Goal: Information Seeking & Learning: Learn about a topic

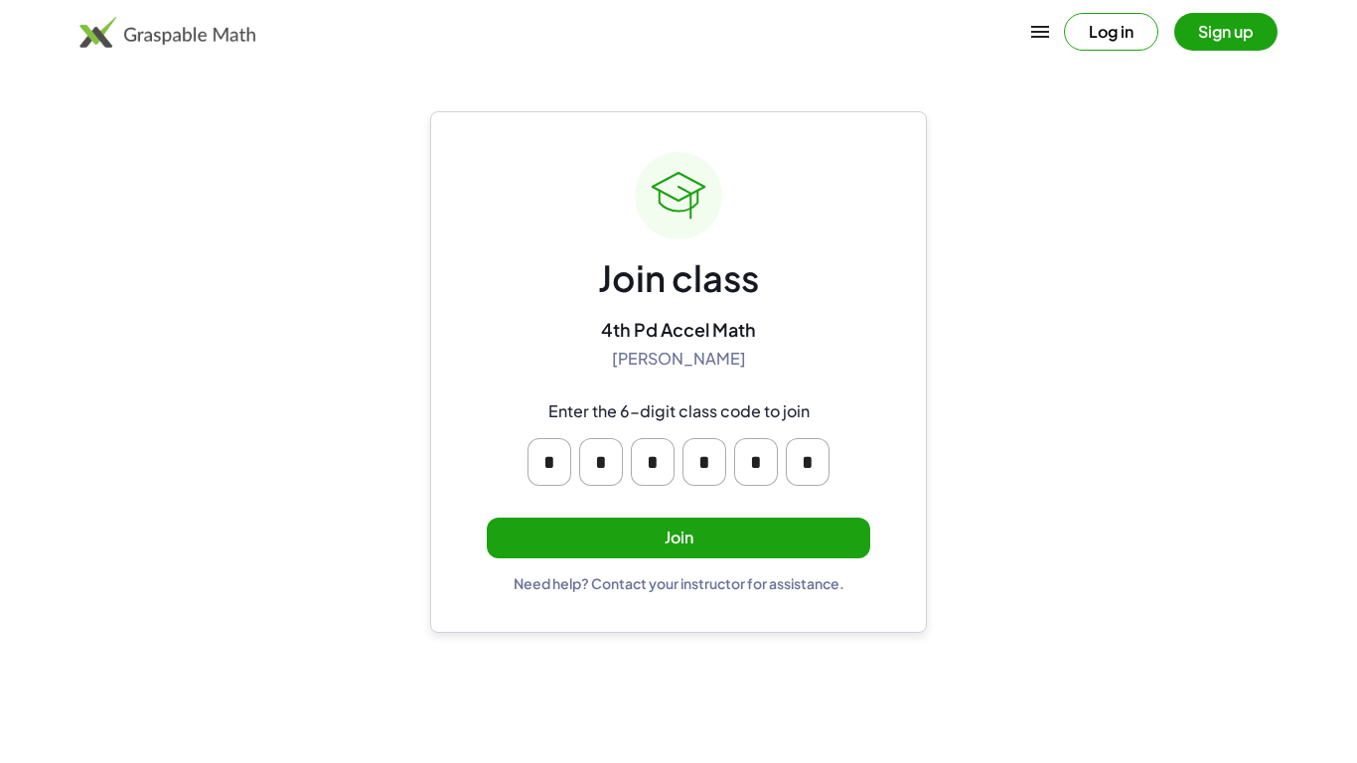
click at [787, 552] on button "Join" at bounding box center [678, 538] width 383 height 41
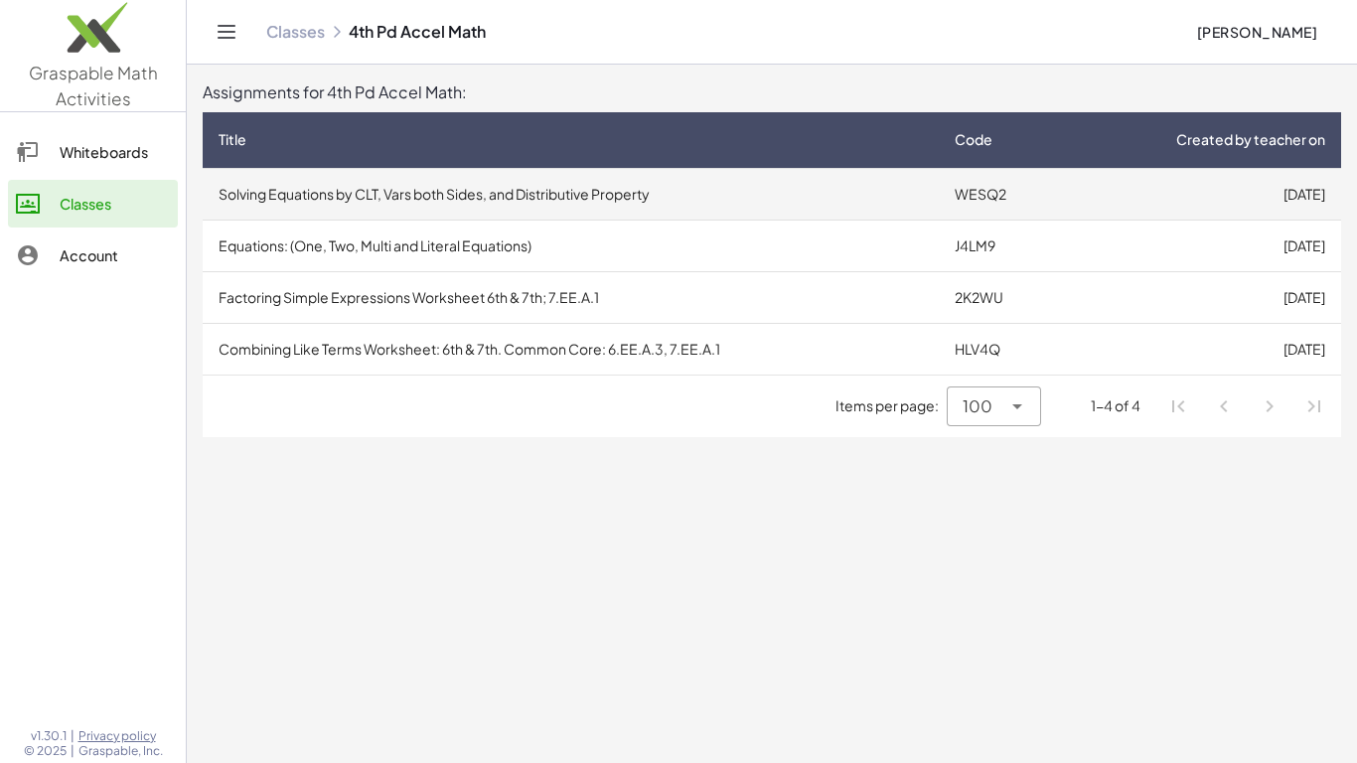
click at [844, 197] on td "Solving Equations by CLT, Vars both Sides, and Distributive Property" at bounding box center [571, 194] width 736 height 52
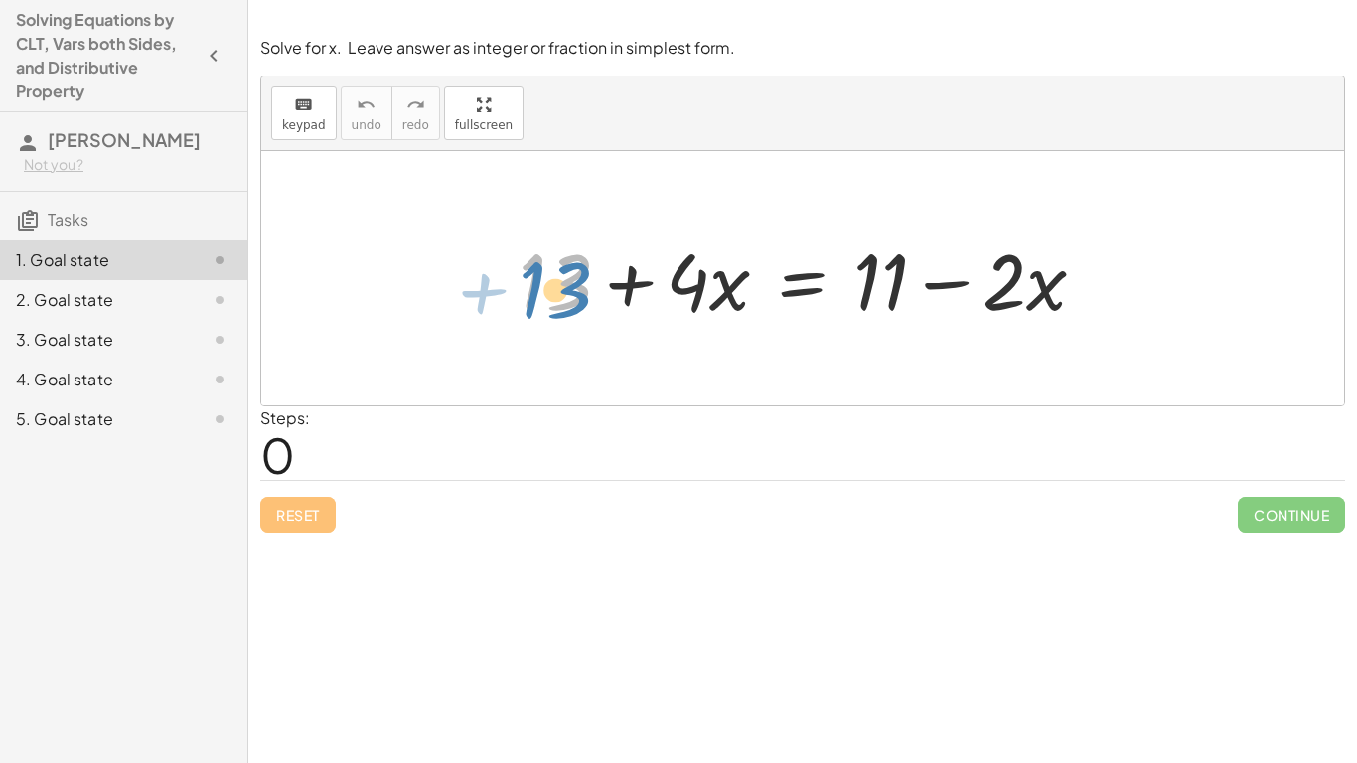
click at [549, 296] on div at bounding box center [810, 278] width 603 height 102
click at [1001, 286] on div at bounding box center [810, 278] width 603 height 102
click at [877, 282] on div at bounding box center [810, 278] width 603 height 102
drag, startPoint x: 564, startPoint y: 280, endPoint x: 933, endPoint y: 313, distance: 370.0
click at [933, 313] on div at bounding box center [810, 278] width 603 height 102
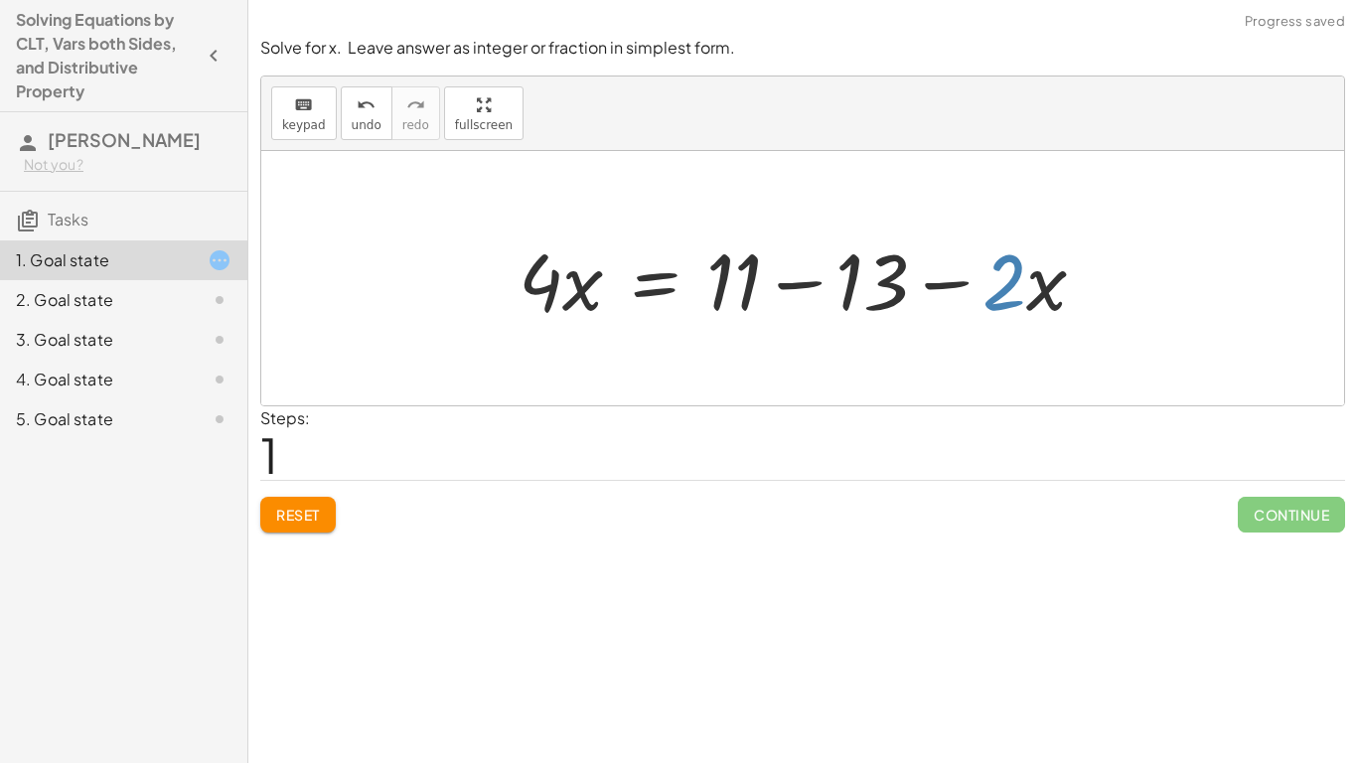
click at [1005, 277] on div at bounding box center [810, 278] width 603 height 102
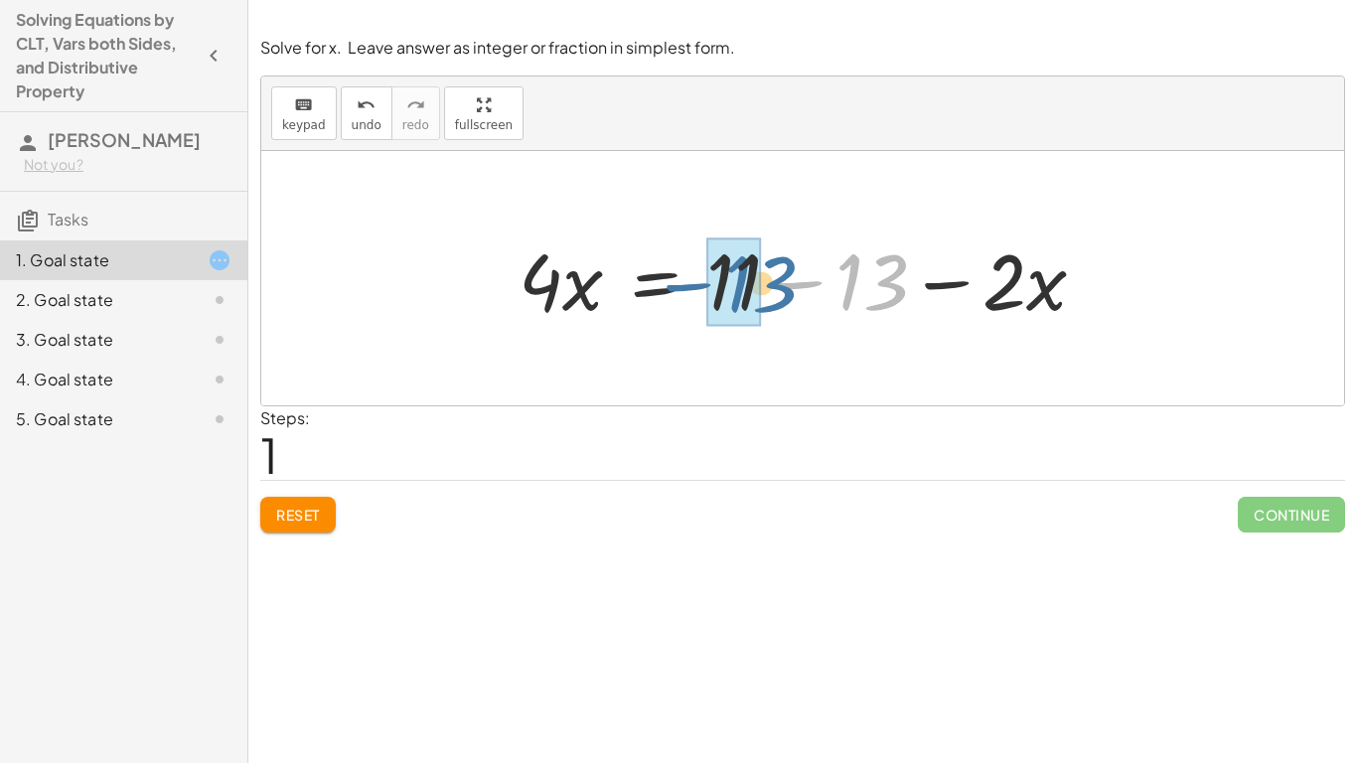
drag, startPoint x: 878, startPoint y: 275, endPoint x: 764, endPoint y: 276, distance: 114.2
click at [764, 276] on div at bounding box center [810, 278] width 603 height 102
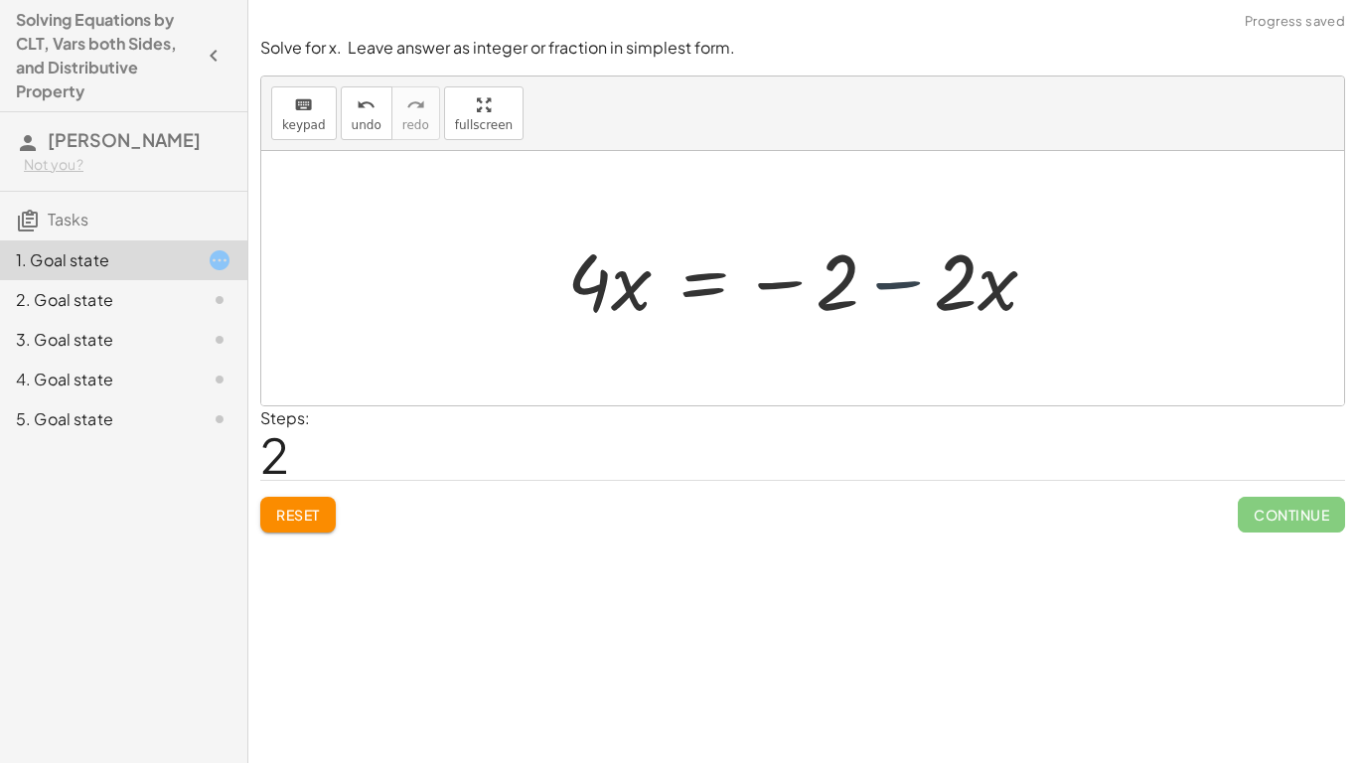
click at [911, 290] on div at bounding box center [810, 278] width 506 height 102
drag, startPoint x: 937, startPoint y: 287, endPoint x: 475, endPoint y: 298, distance: 462.1
click at [475, 298] on div "+ 13 + · 4 · x = + 11 − · 2 · x · 4 · x = + 11 − 13 − · 2 · x · 2 − · x · 4 · x…" at bounding box center [802, 278] width 1083 height 254
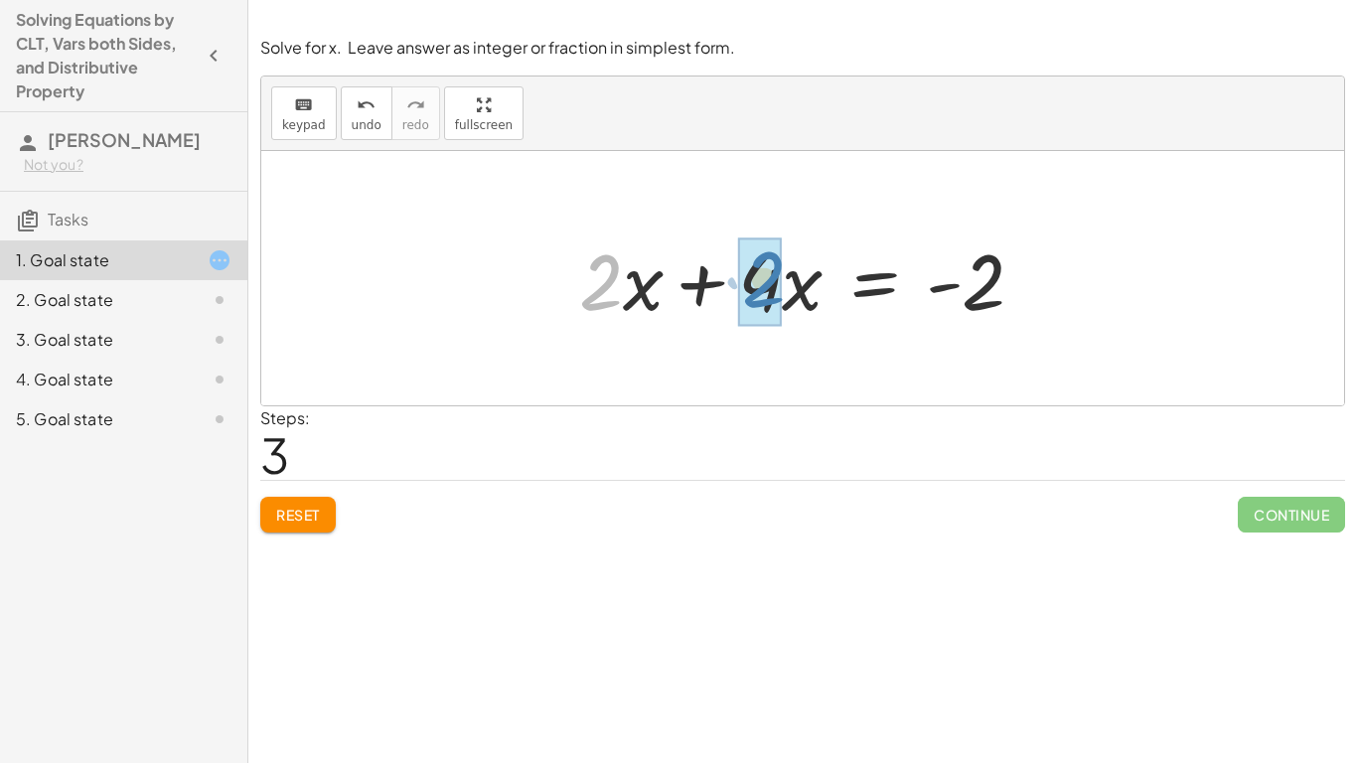
drag, startPoint x: 617, startPoint y: 296, endPoint x: 782, endPoint y: 291, distance: 165.0
click at [782, 291] on div at bounding box center [809, 278] width 481 height 102
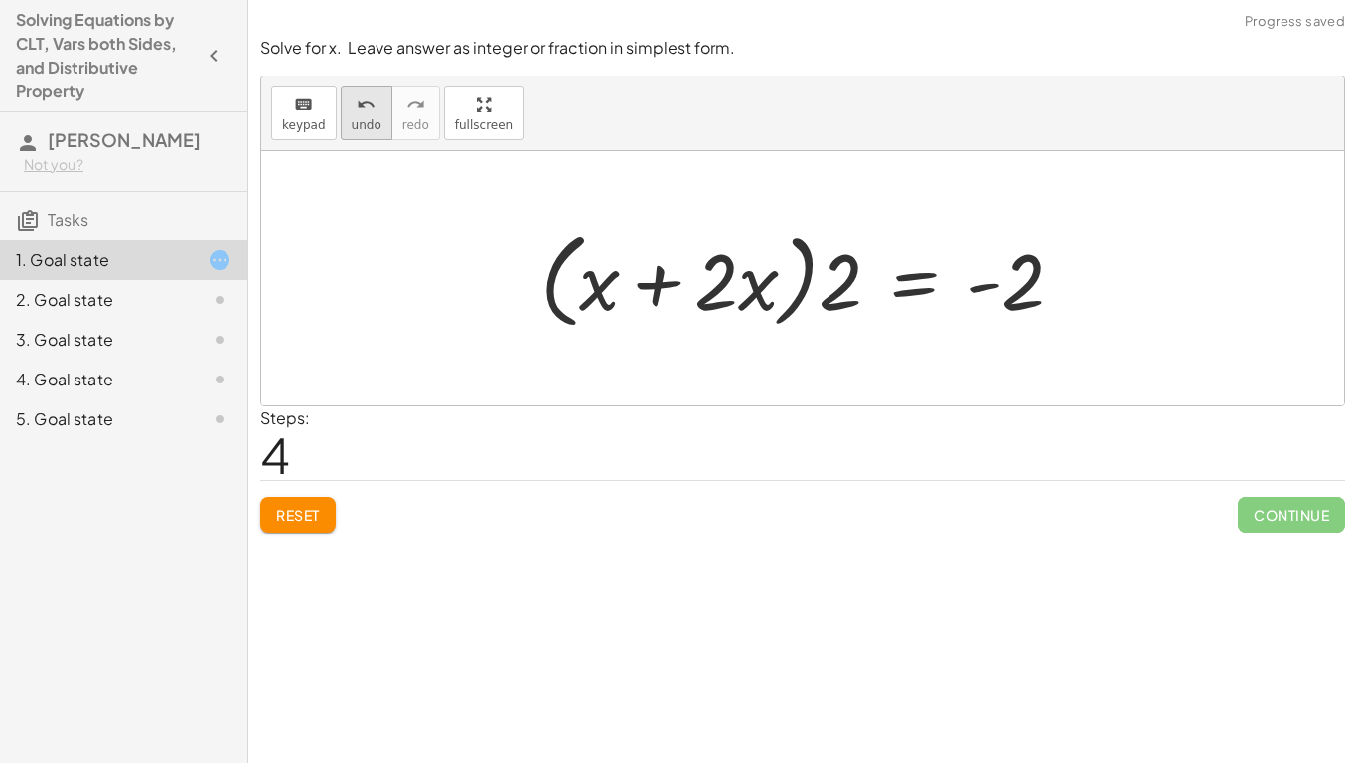
click at [361, 129] on span "undo" at bounding box center [367, 125] width 30 height 14
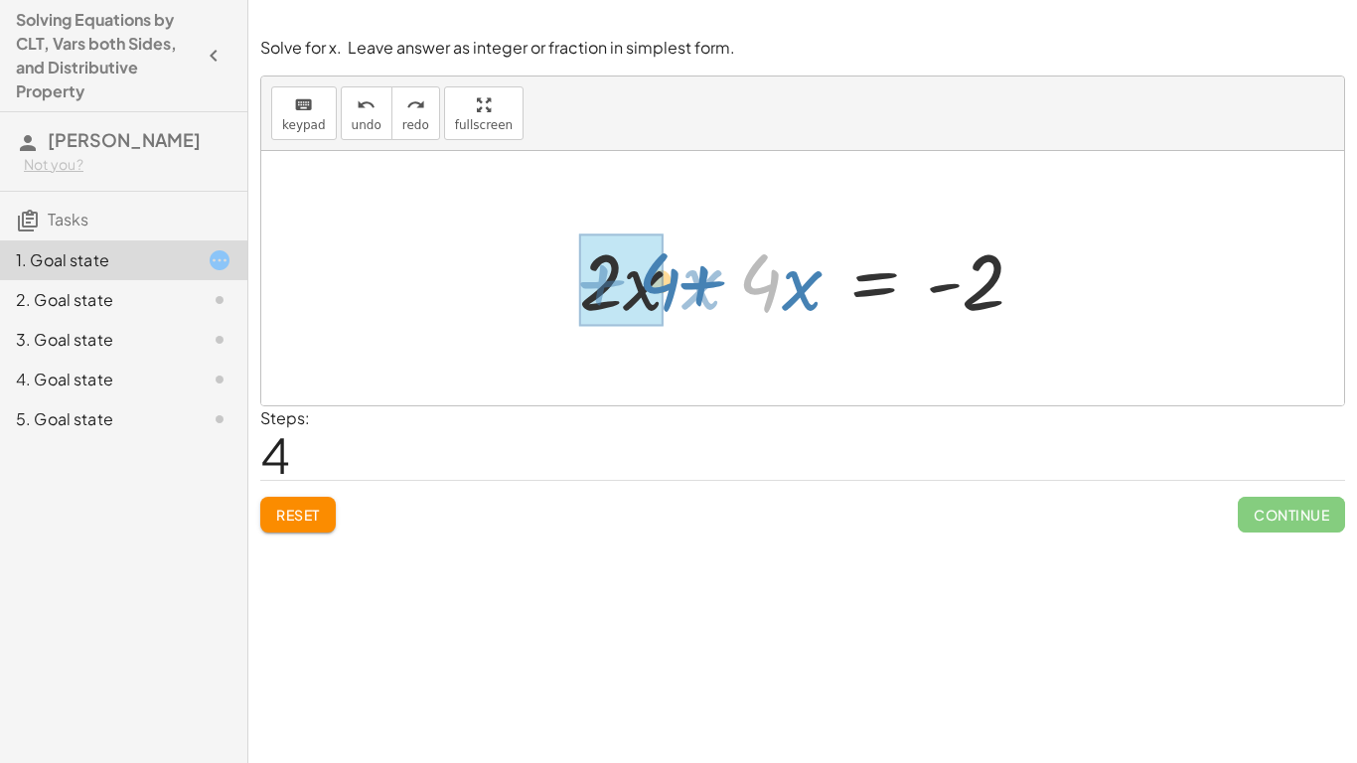
drag, startPoint x: 760, startPoint y: 296, endPoint x: 660, endPoint y: 295, distance: 100.3
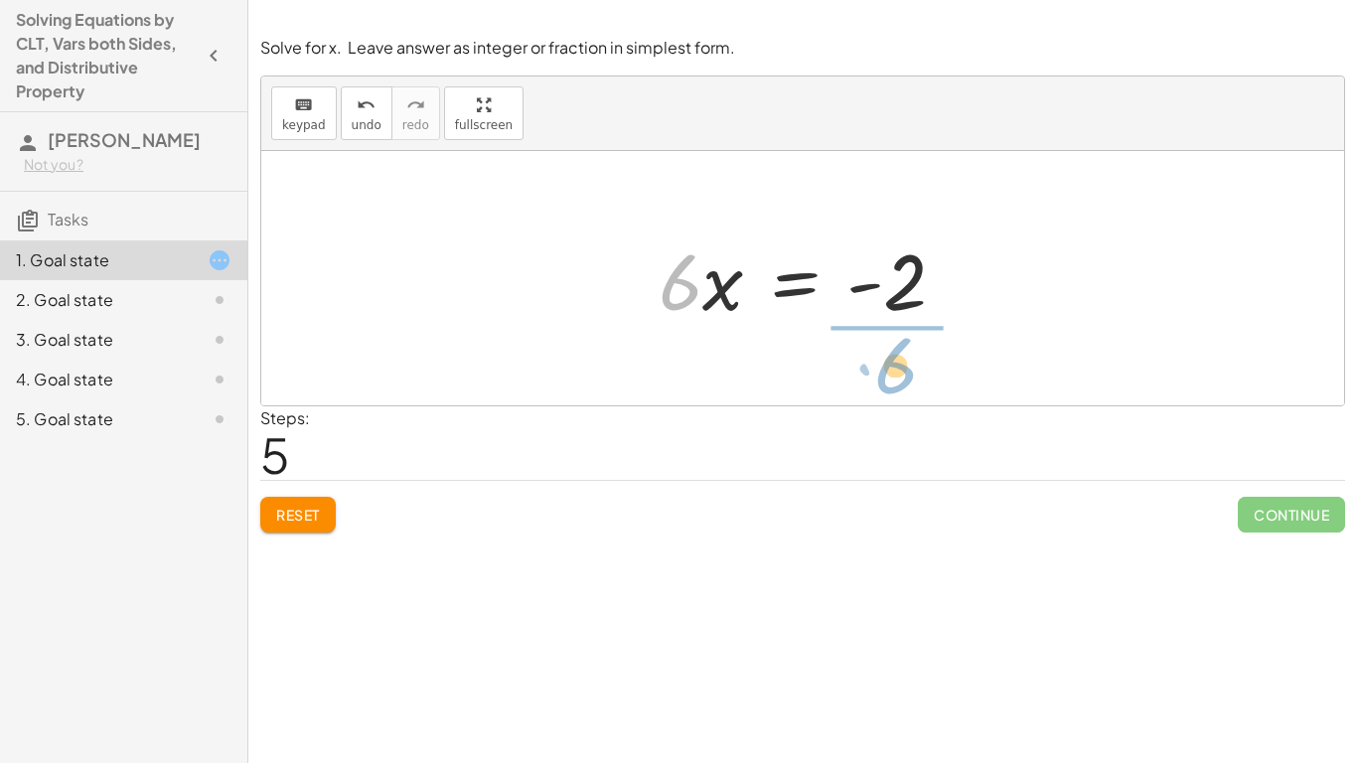
drag, startPoint x: 675, startPoint y: 290, endPoint x: 890, endPoint y: 371, distance: 230.1
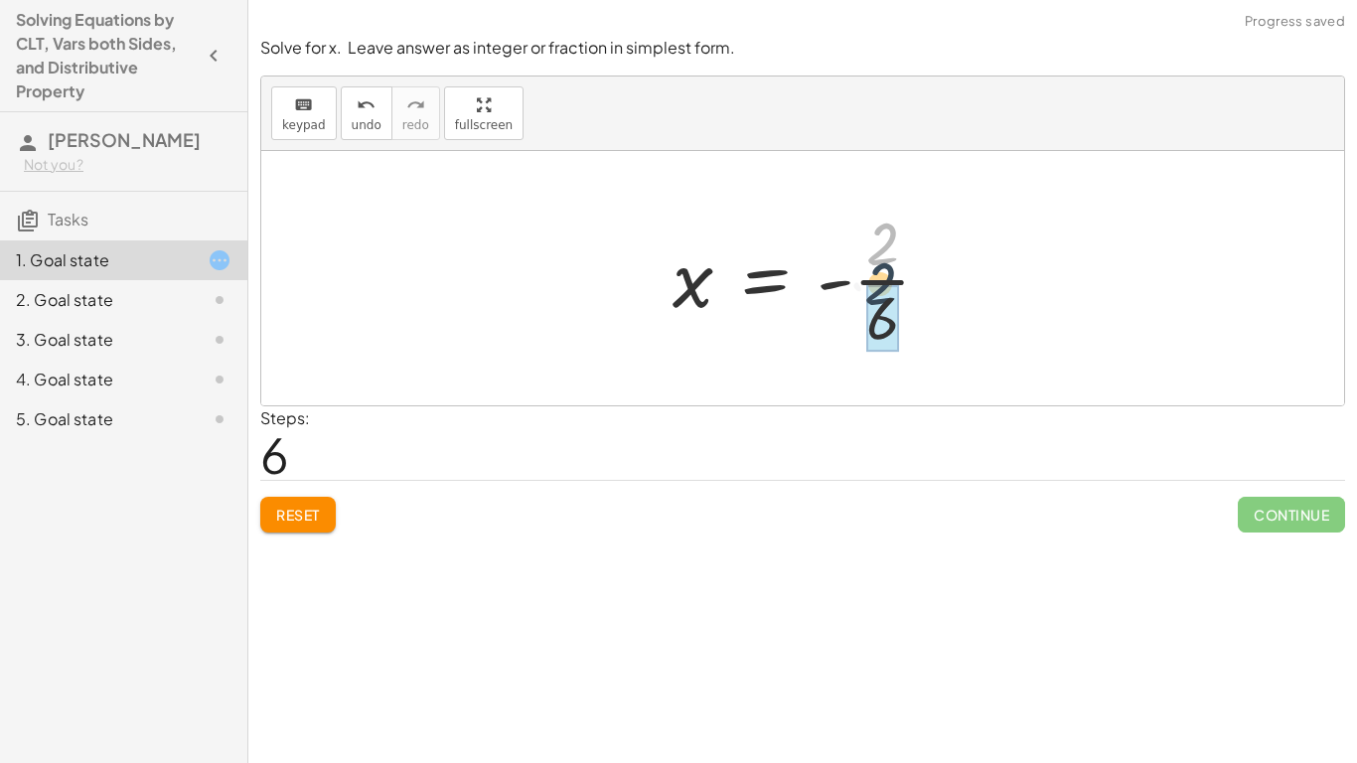
drag, startPoint x: 872, startPoint y: 259, endPoint x: 870, endPoint y: 315, distance: 55.7
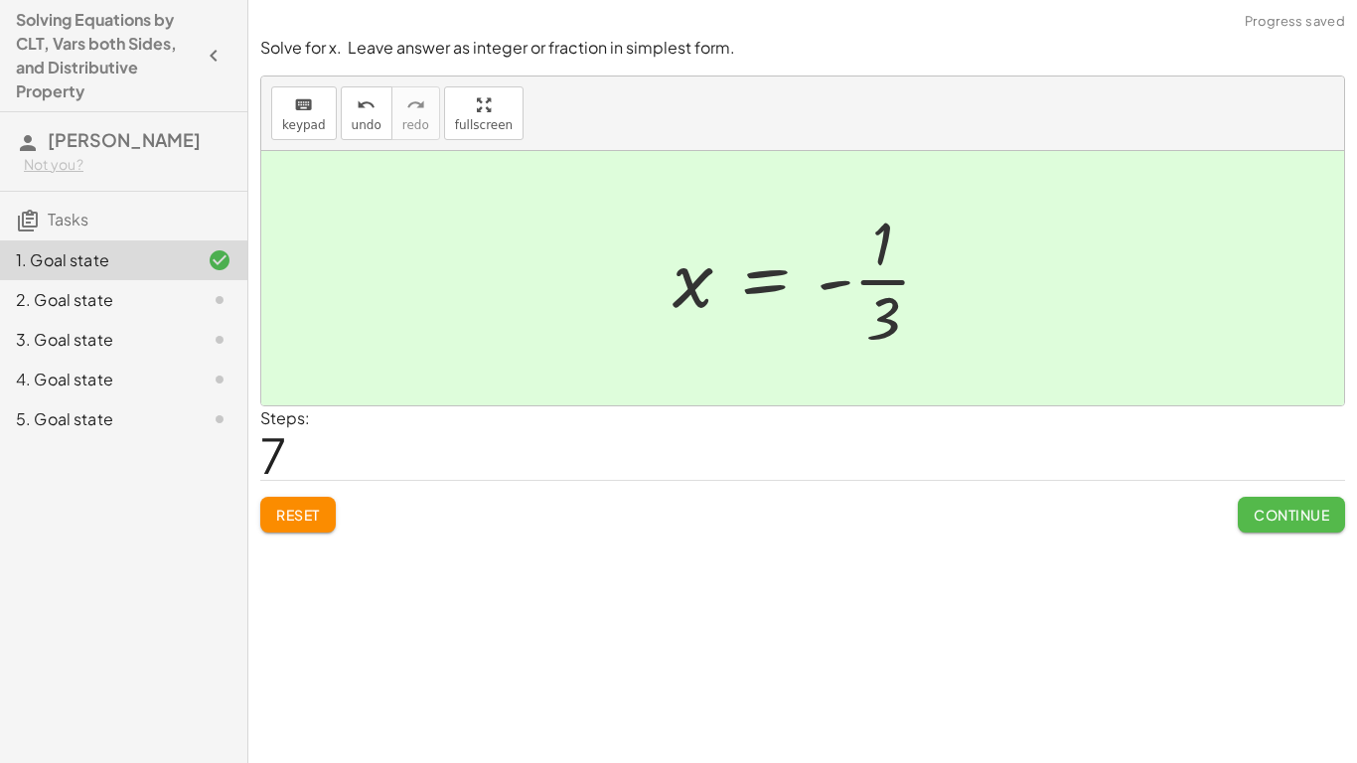
click at [1260, 523] on span "Continue" at bounding box center [1291, 515] width 75 height 18
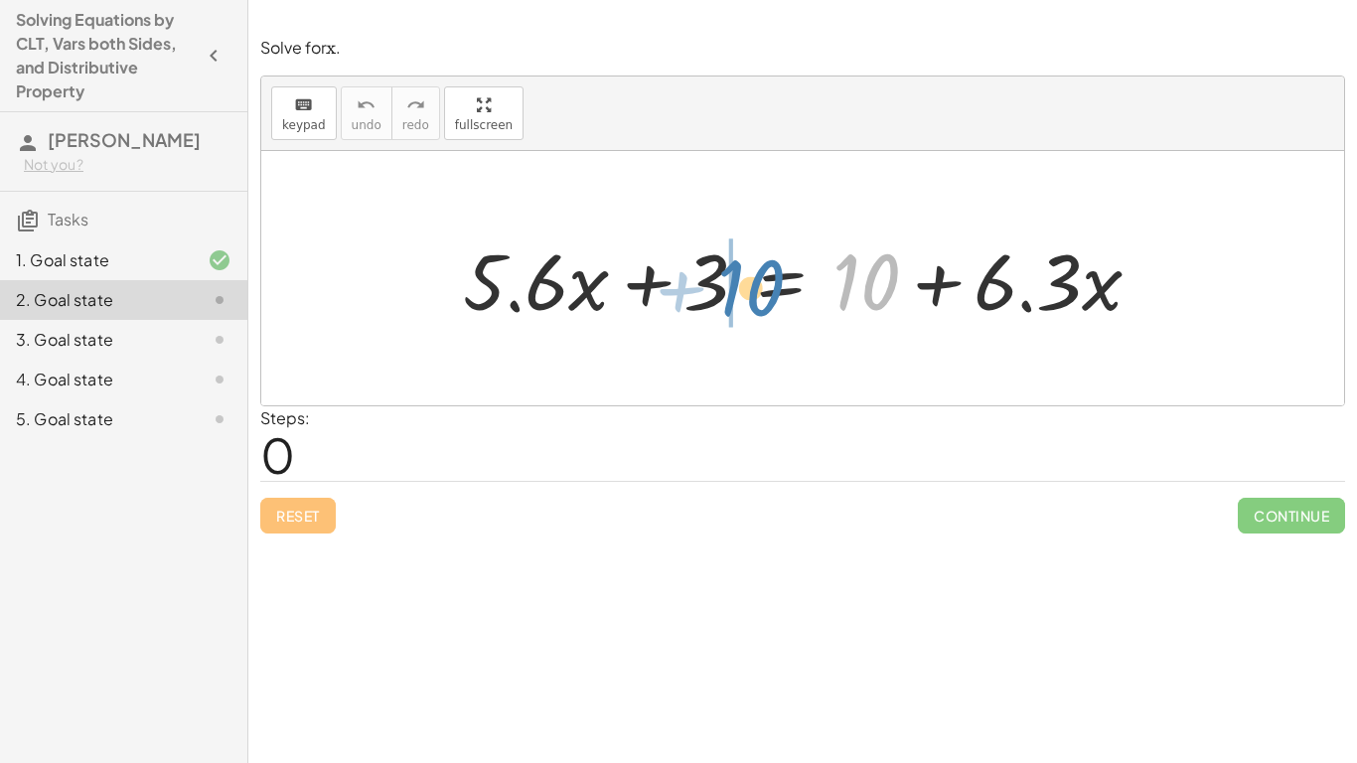
drag, startPoint x: 879, startPoint y: 273, endPoint x: 767, endPoint y: 279, distance: 112.4
click at [767, 279] on div at bounding box center [810, 278] width 714 height 102
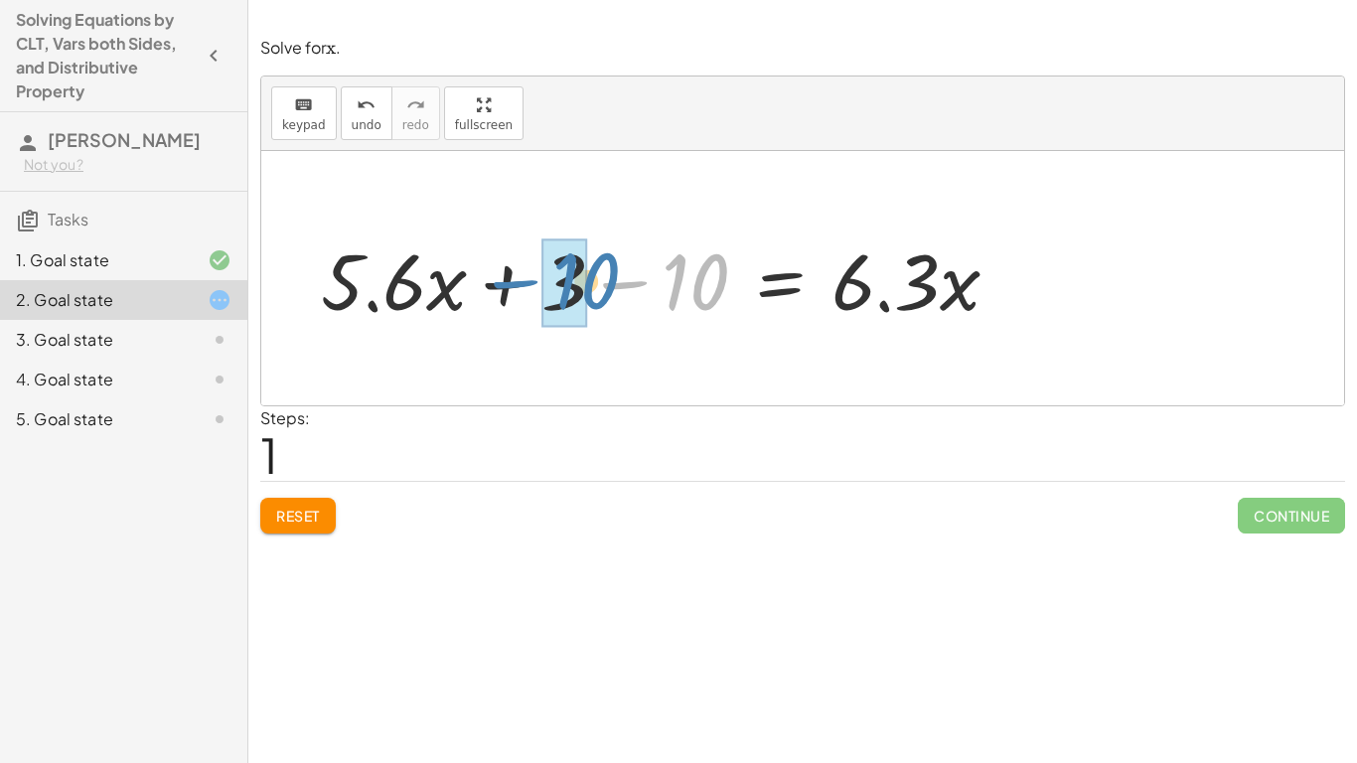
drag, startPoint x: 675, startPoint y: 295, endPoint x: 562, endPoint y: 294, distance: 112.3
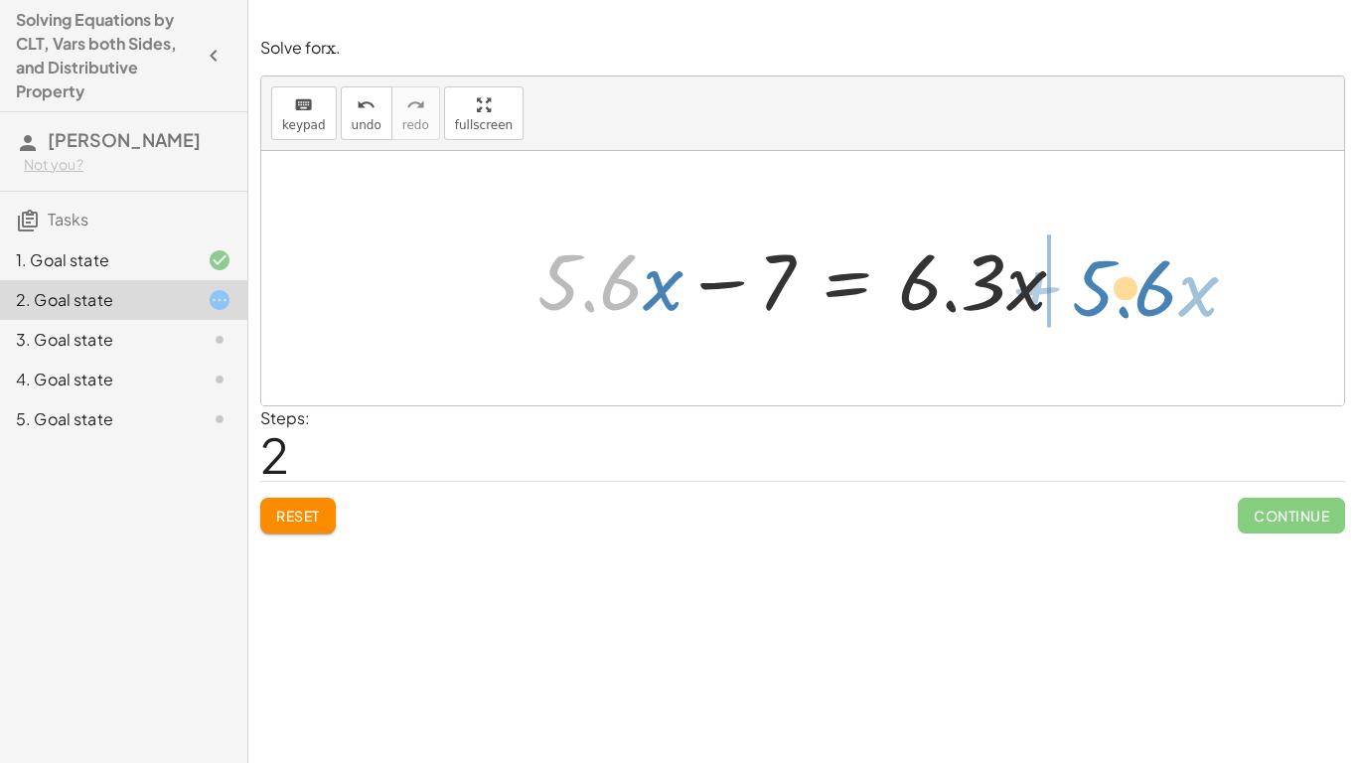
drag, startPoint x: 585, startPoint y: 293, endPoint x: 1122, endPoint y: 294, distance: 536.4
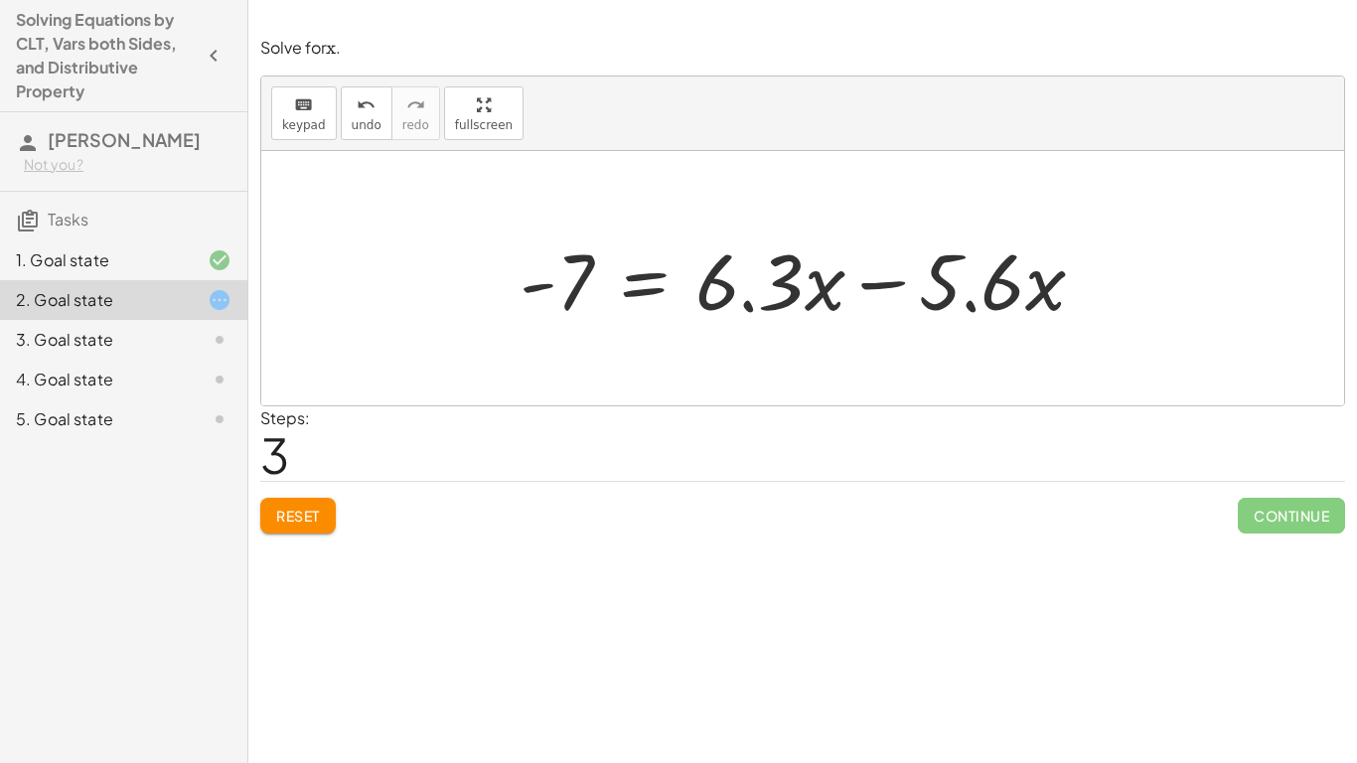
click at [280, 511] on span "Reset" at bounding box center [298, 516] width 44 height 18
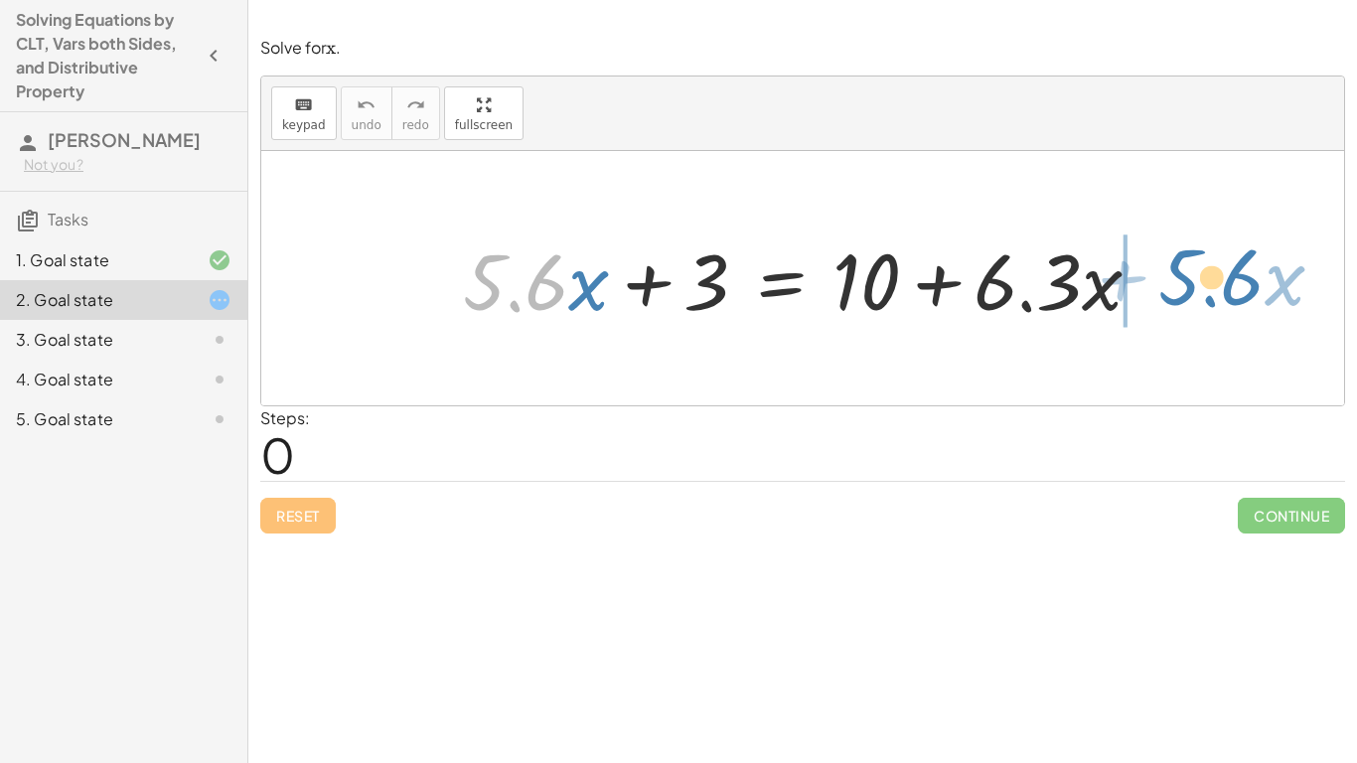
drag, startPoint x: 512, startPoint y: 300, endPoint x: 1210, endPoint y: 295, distance: 698.4
click at [1210, 295] on div "· 5.6 + · x + · 5.6 · x + 3 = + 10 + · 6.3 · x" at bounding box center [802, 278] width 1083 height 254
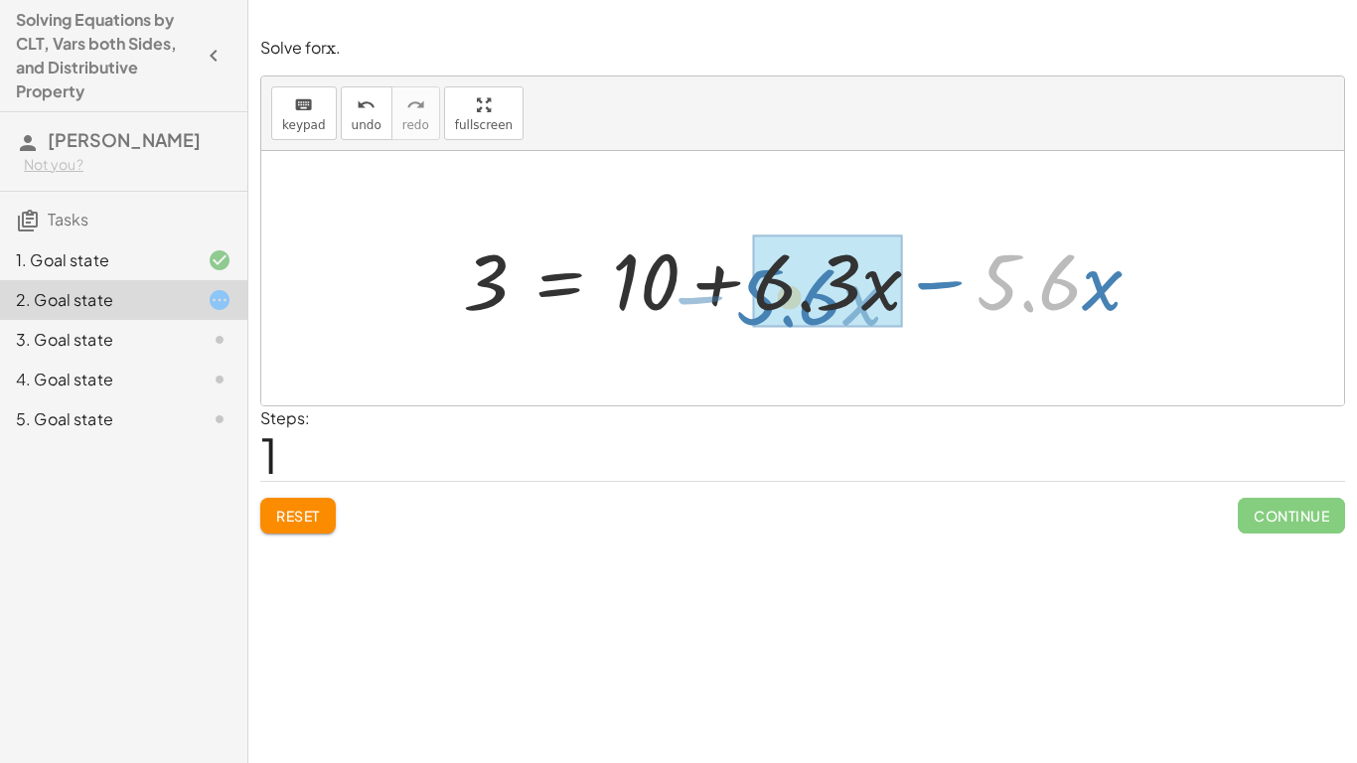
drag, startPoint x: 1065, startPoint y: 287, endPoint x: 826, endPoint y: 301, distance: 239.8
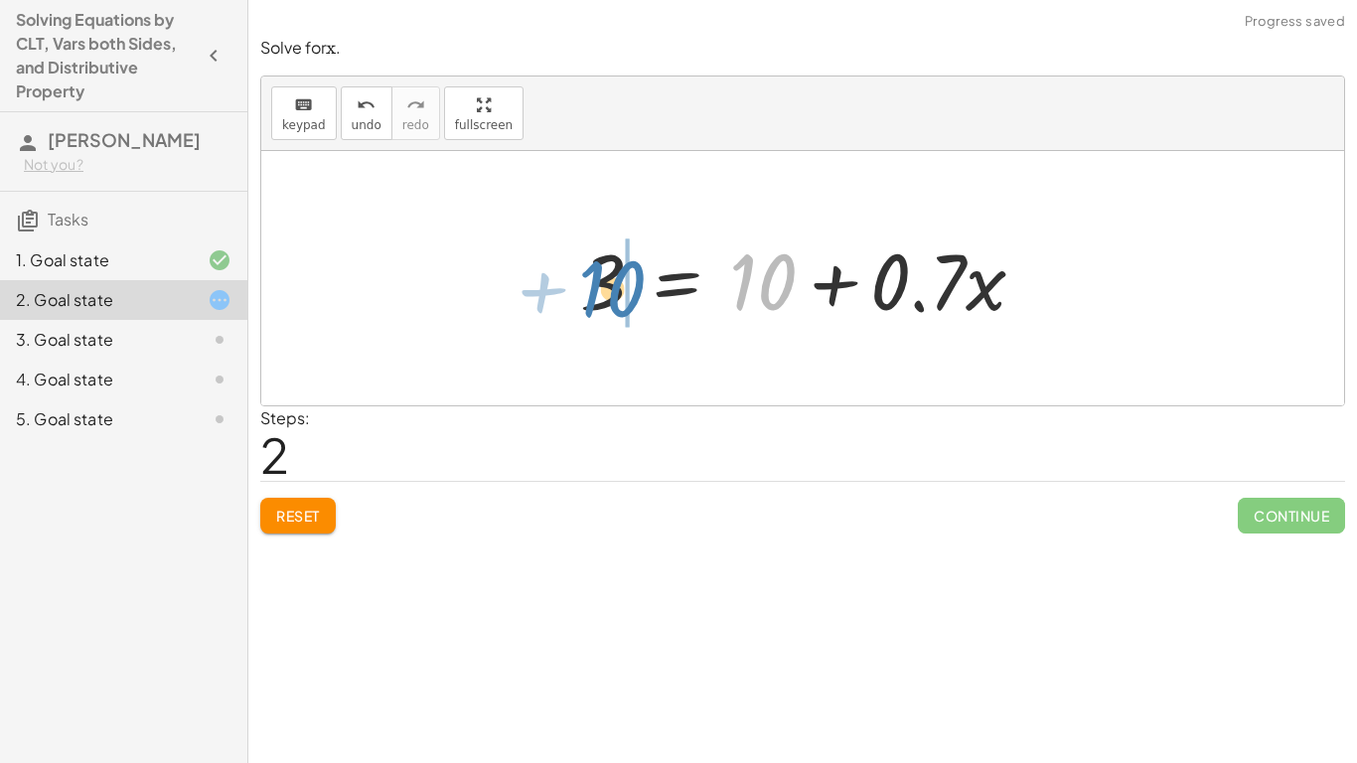
drag, startPoint x: 751, startPoint y: 289, endPoint x: 598, endPoint y: 295, distance: 153.1
click at [598, 295] on div at bounding box center [810, 278] width 481 height 102
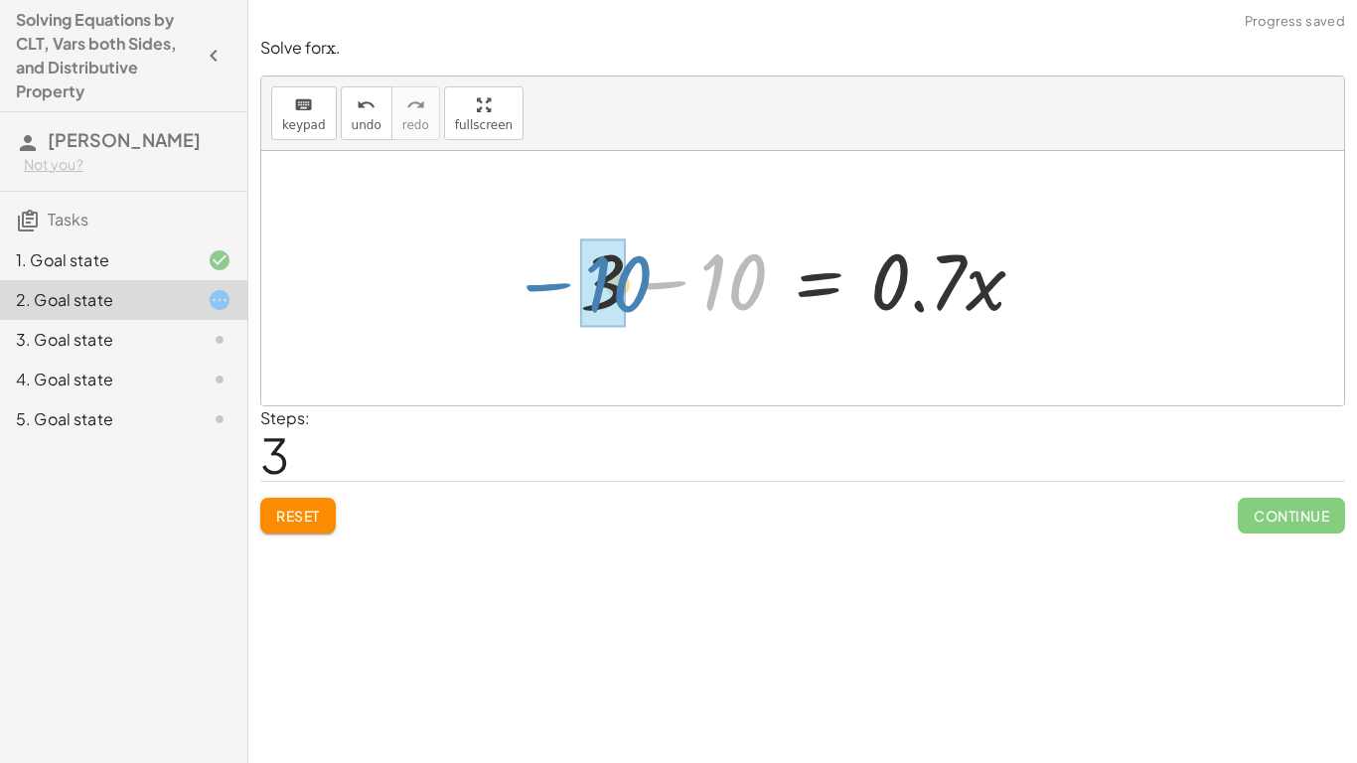
drag, startPoint x: 584, startPoint y: 285, endPoint x: 456, endPoint y: 287, distance: 128.2
click at [456, 287] on div "+ · 5.6 · x + 3 = + 10 + · 6.3 · x 3 = + 10 + · 6.3 · x − · 5.6 · x 3 = + 10 + …" at bounding box center [802, 278] width 1083 height 254
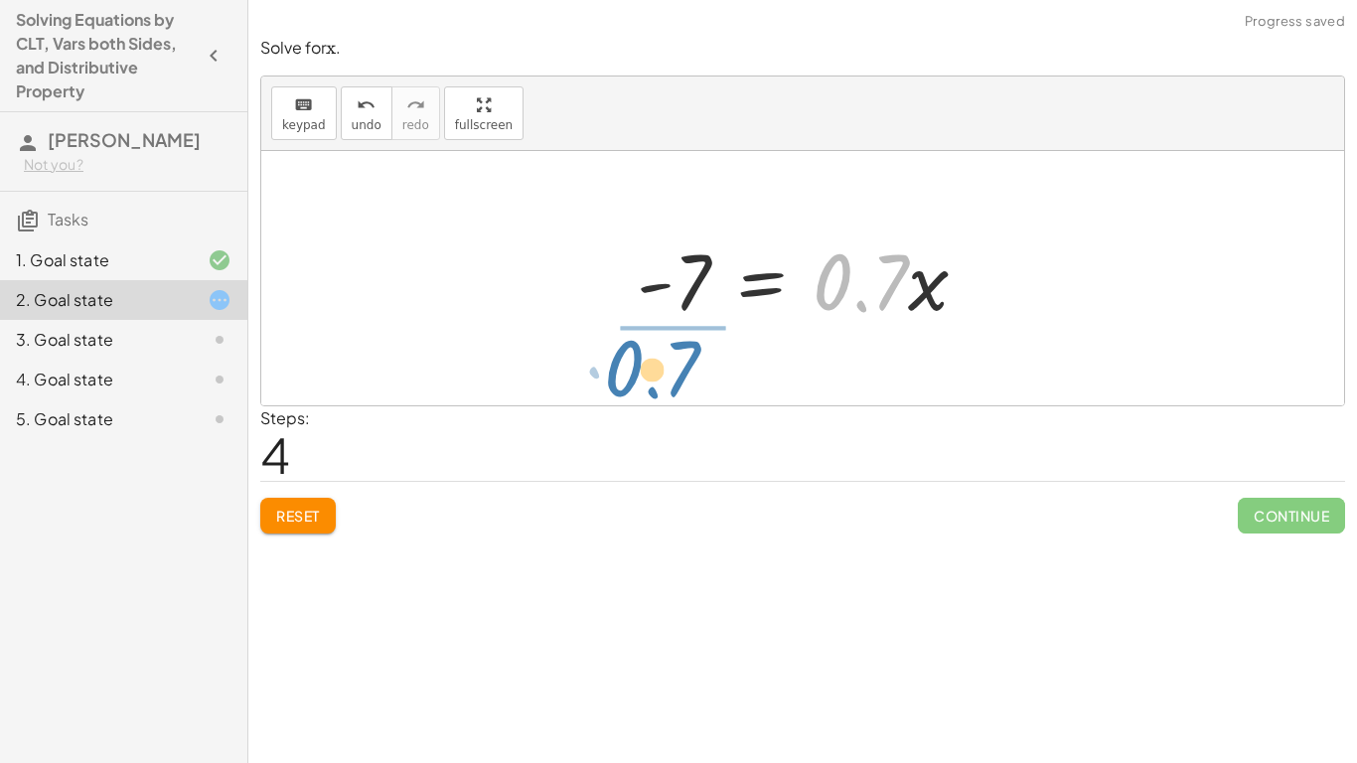
drag, startPoint x: 845, startPoint y: 299, endPoint x: 634, endPoint y: 384, distance: 228.2
click at [634, 384] on div "+ · 5.6 · x + 3 = + 10 + · 6.3 · x 3 = + 10 + · 6.3 · x − · 5.6 · x 3 = + 10 + …" at bounding box center [802, 278] width 1083 height 254
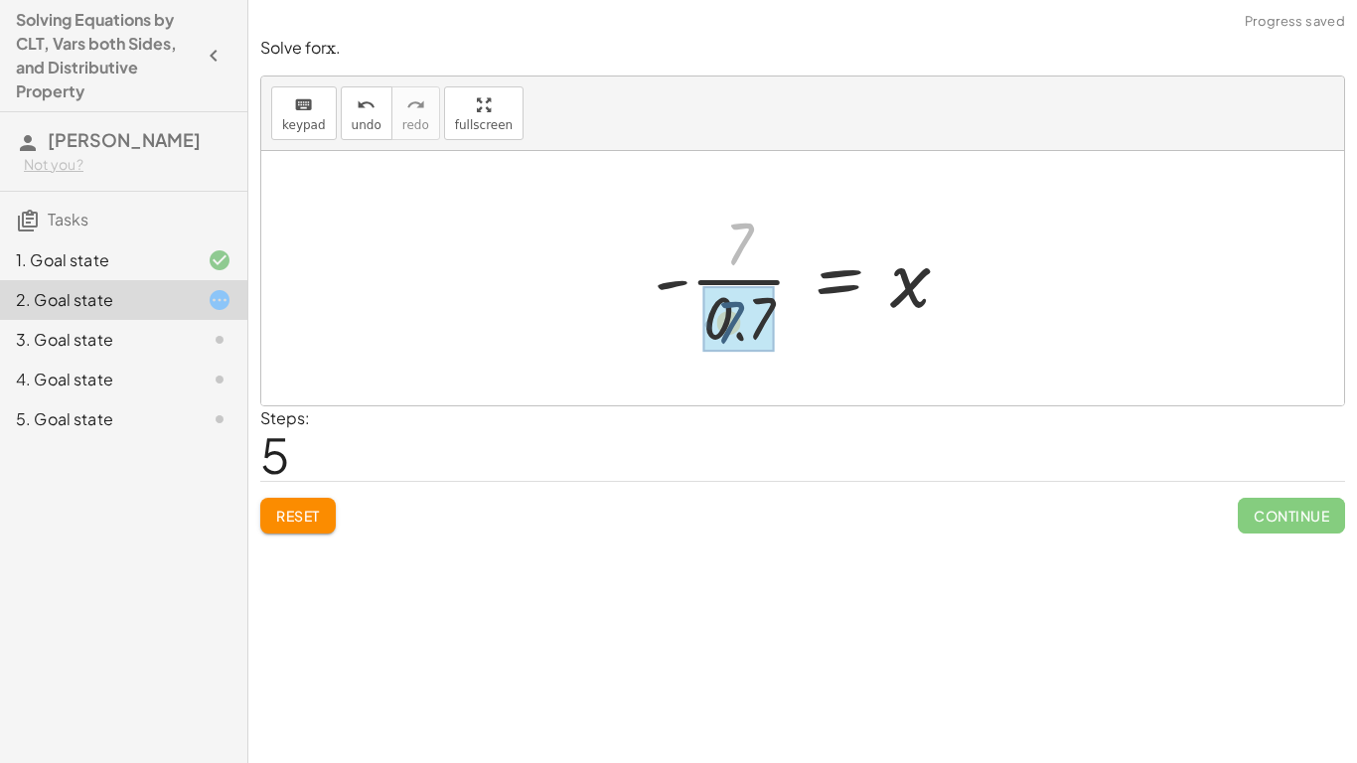
drag, startPoint x: 742, startPoint y: 236, endPoint x: 732, endPoint y: 316, distance: 80.1
drag, startPoint x: 736, startPoint y: 211, endPoint x: 739, endPoint y: 276, distance: 65.6
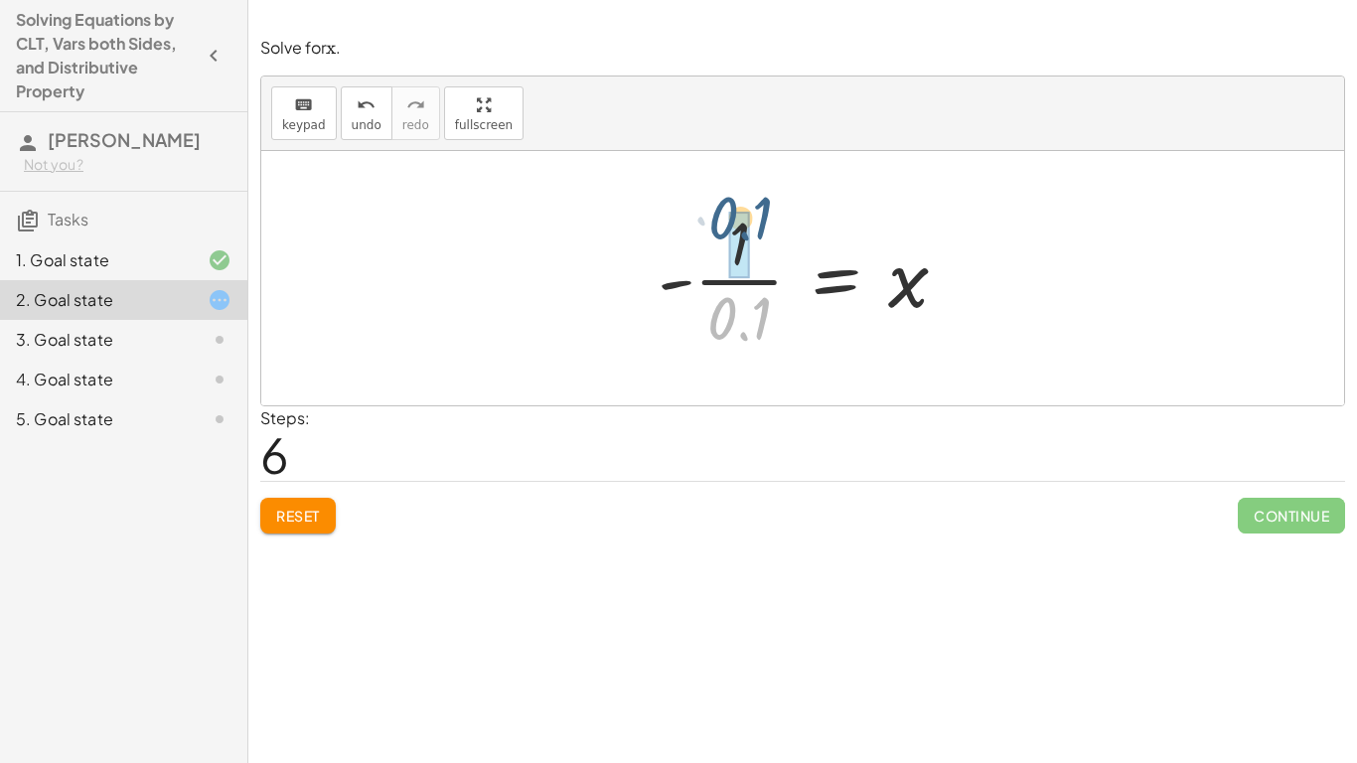
drag, startPoint x: 745, startPoint y: 331, endPoint x: 746, endPoint y: 229, distance: 101.3
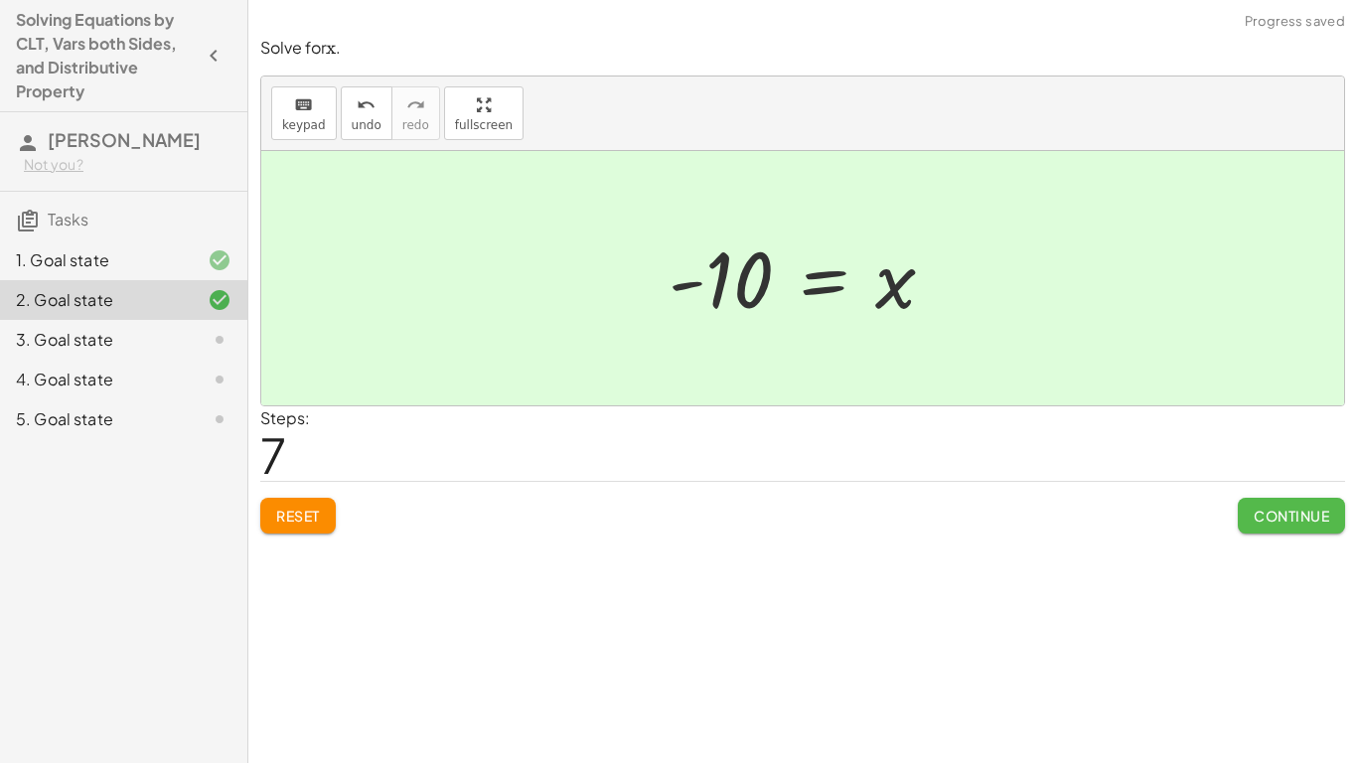
click at [1271, 521] on span "Continue" at bounding box center [1291, 516] width 75 height 18
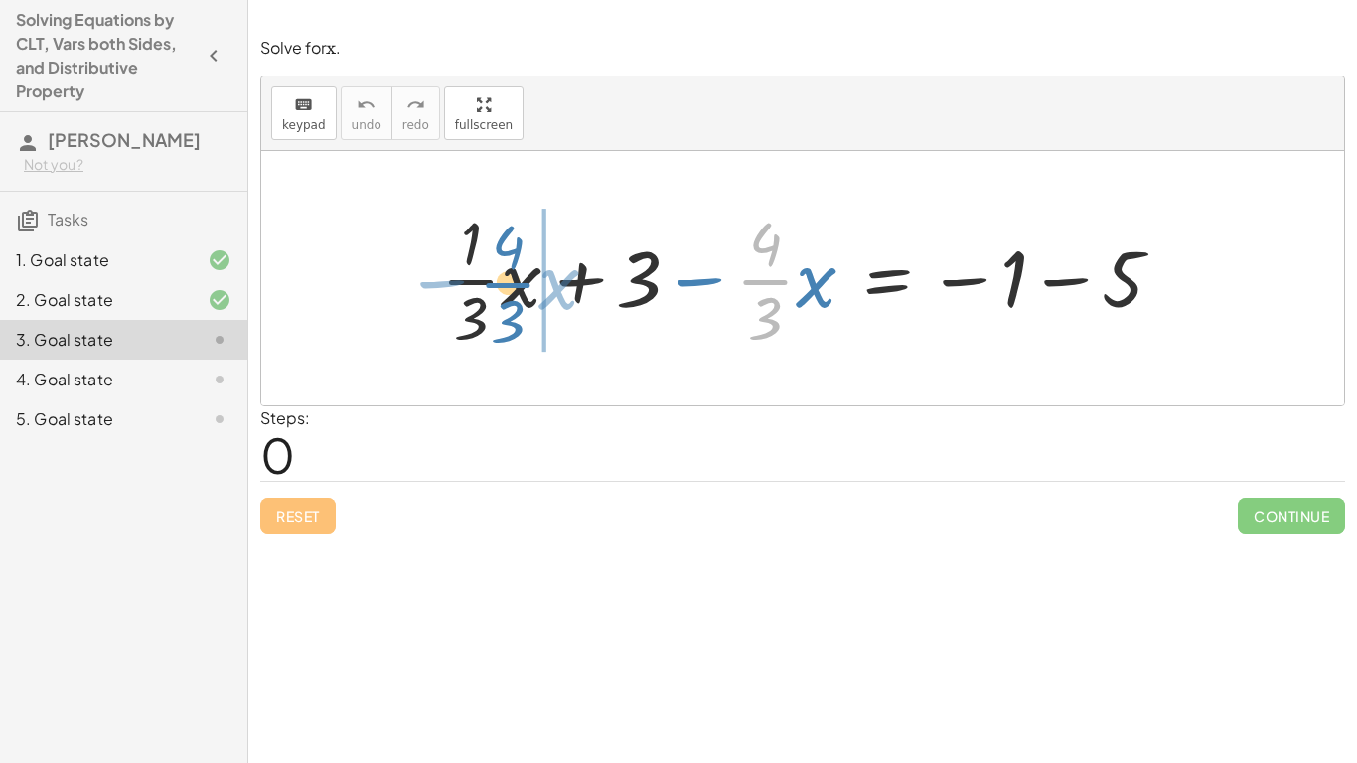
drag, startPoint x: 761, startPoint y: 279, endPoint x: 504, endPoint y: 282, distance: 257.3
click at [504, 282] on div at bounding box center [810, 278] width 758 height 153
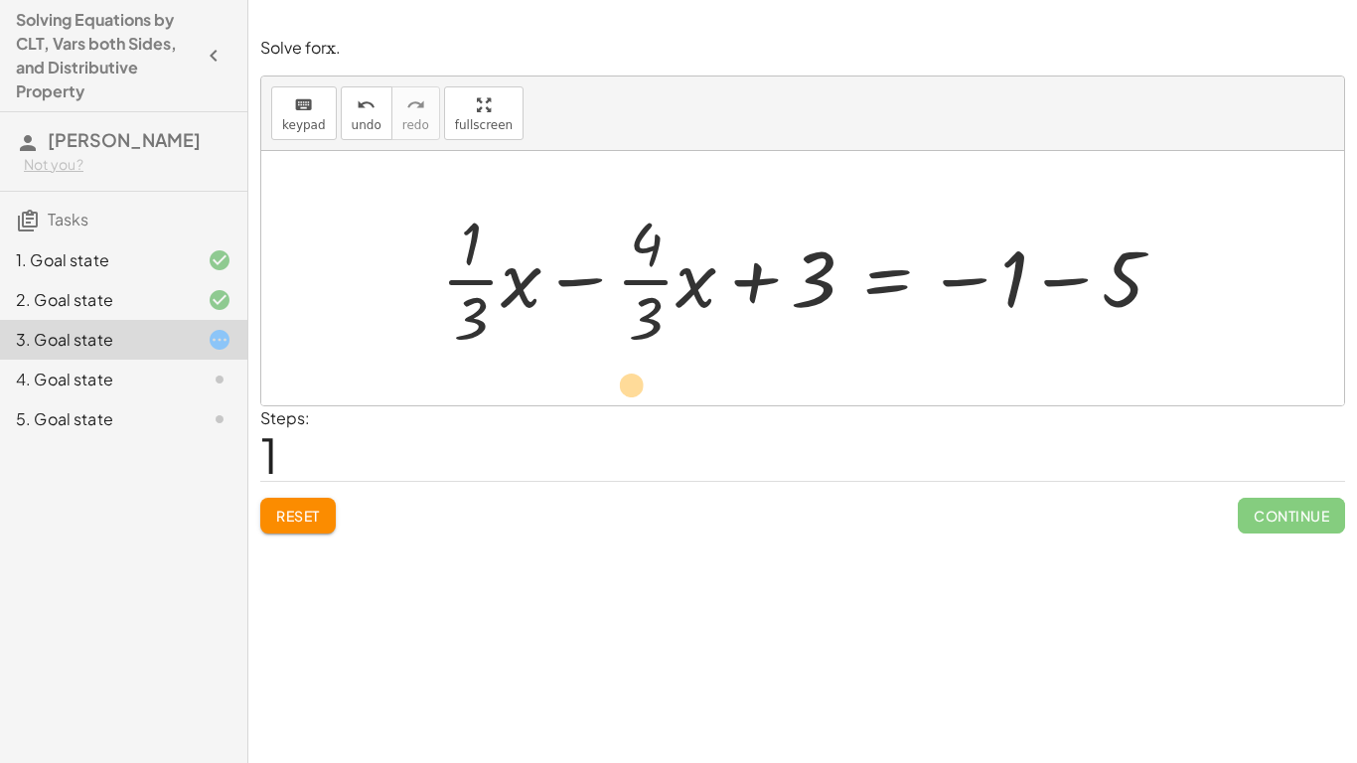
drag, startPoint x: 643, startPoint y: 278, endPoint x: 646, endPoint y: 402, distance: 124.2
click at [293, 512] on span "Reset" at bounding box center [298, 516] width 44 height 18
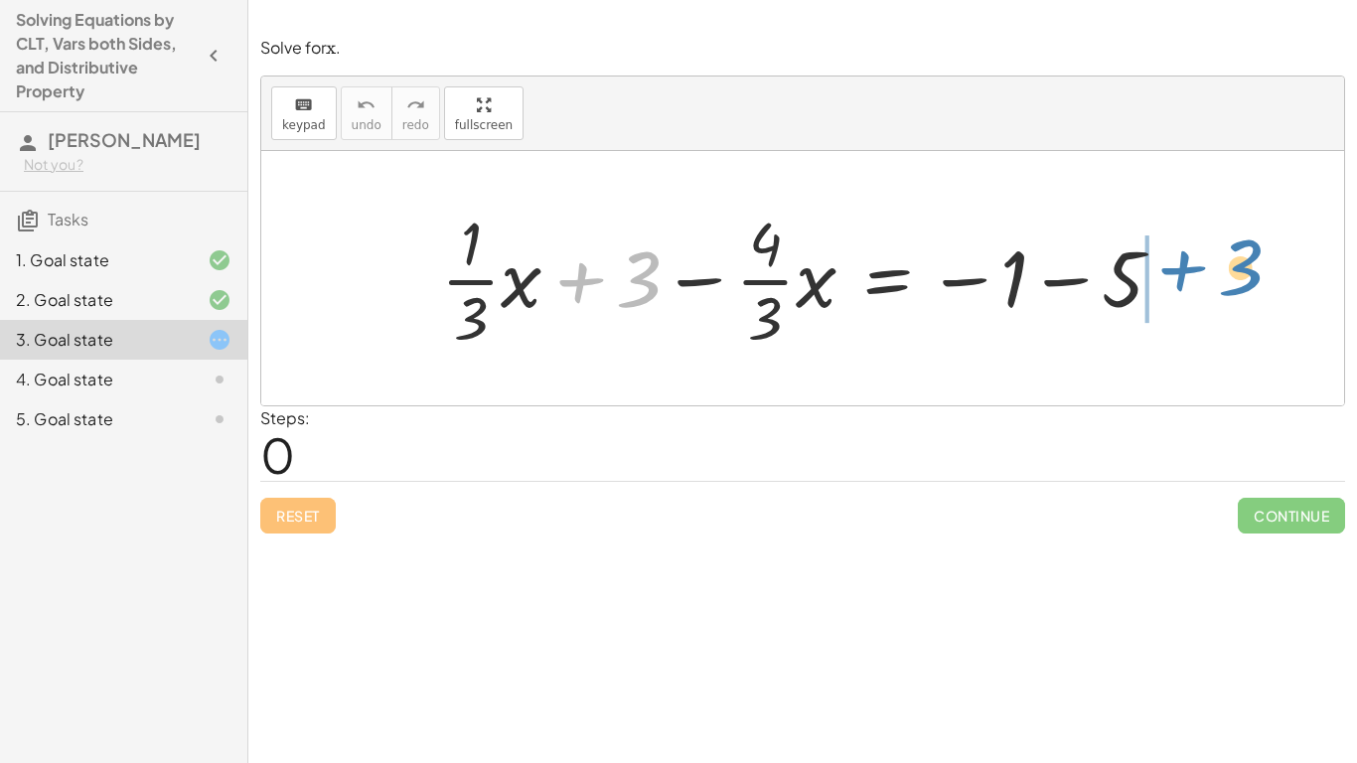
drag, startPoint x: 597, startPoint y: 284, endPoint x: 1168, endPoint y: 268, distance: 571.4
click at [1168, 268] on div at bounding box center [810, 278] width 758 height 153
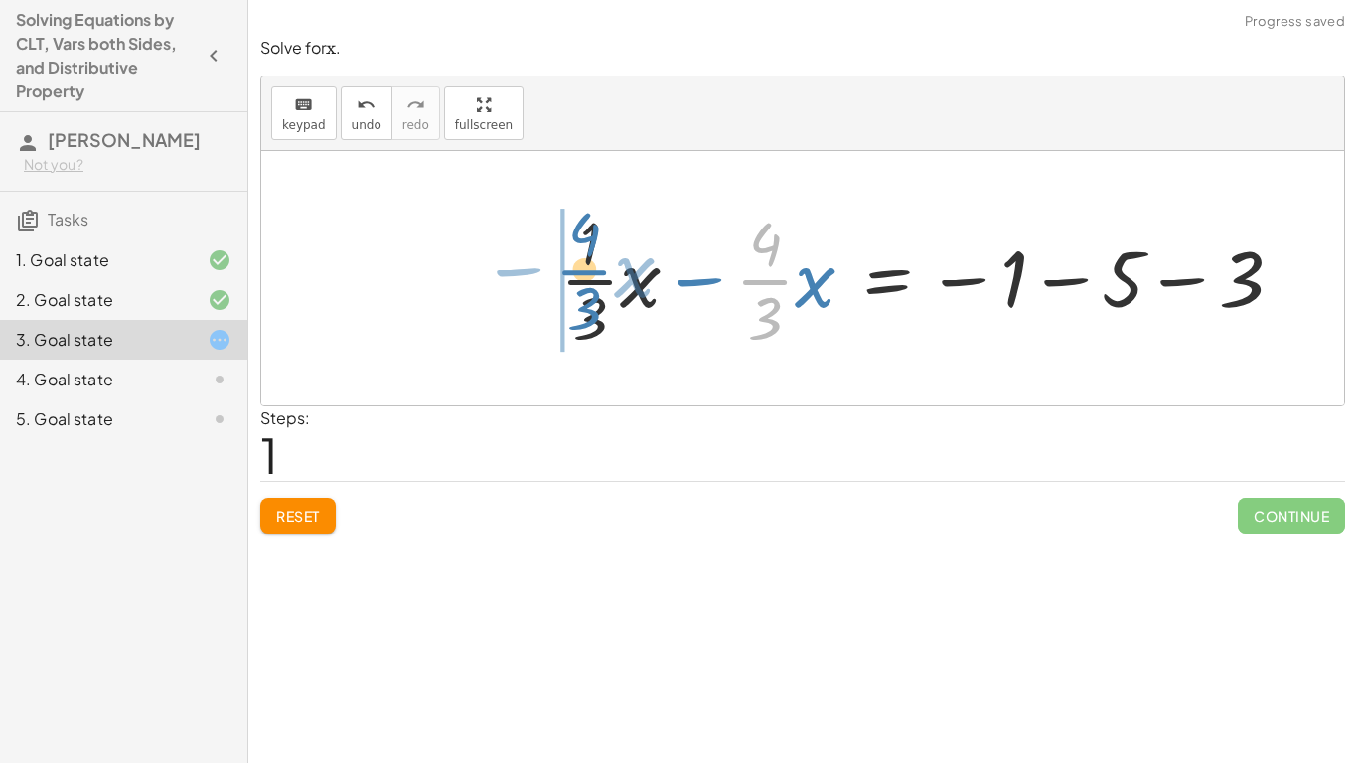
drag, startPoint x: 783, startPoint y: 293, endPoint x: 603, endPoint y: 284, distance: 180.0
click at [603, 284] on div at bounding box center [929, 278] width 758 height 153
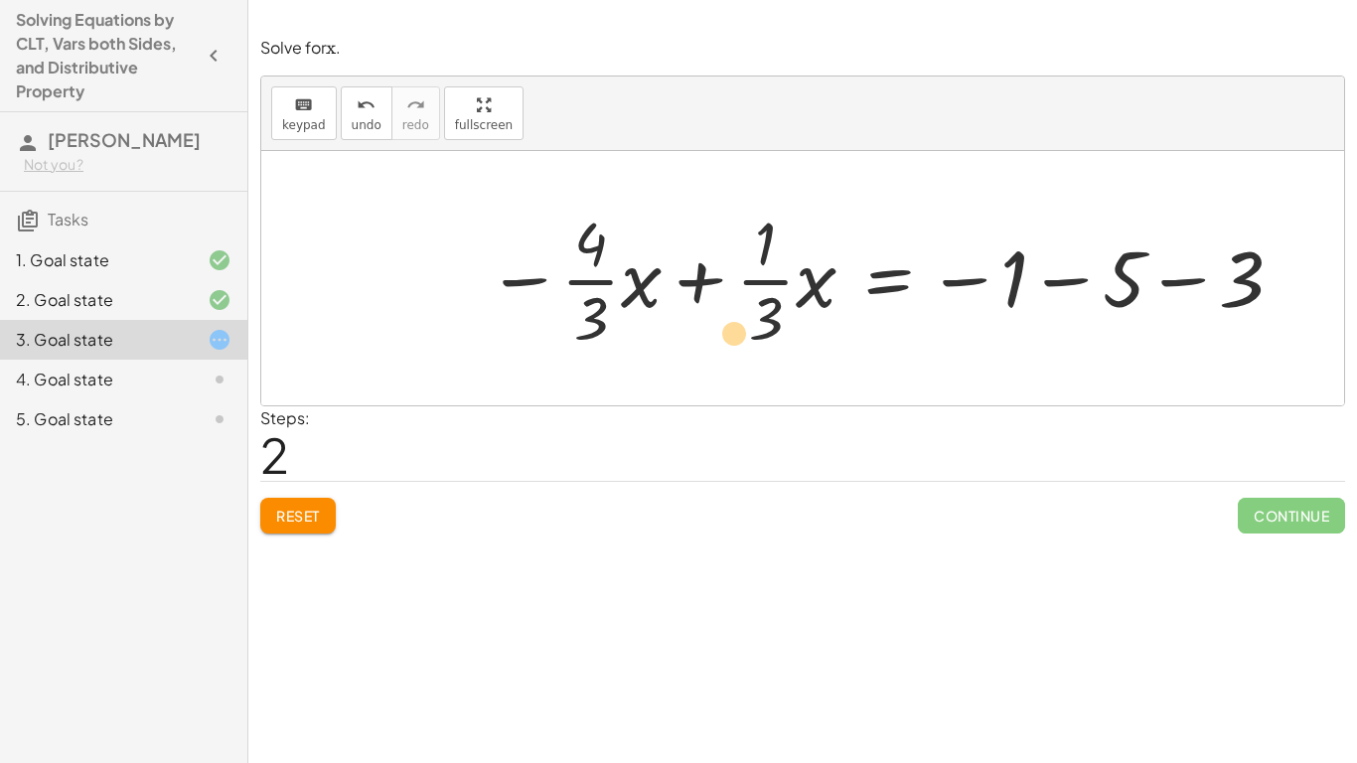
drag, startPoint x: 587, startPoint y: 279, endPoint x: 670, endPoint y: 325, distance: 94.3
click at [670, 325] on div at bounding box center [887, 278] width 820 height 153
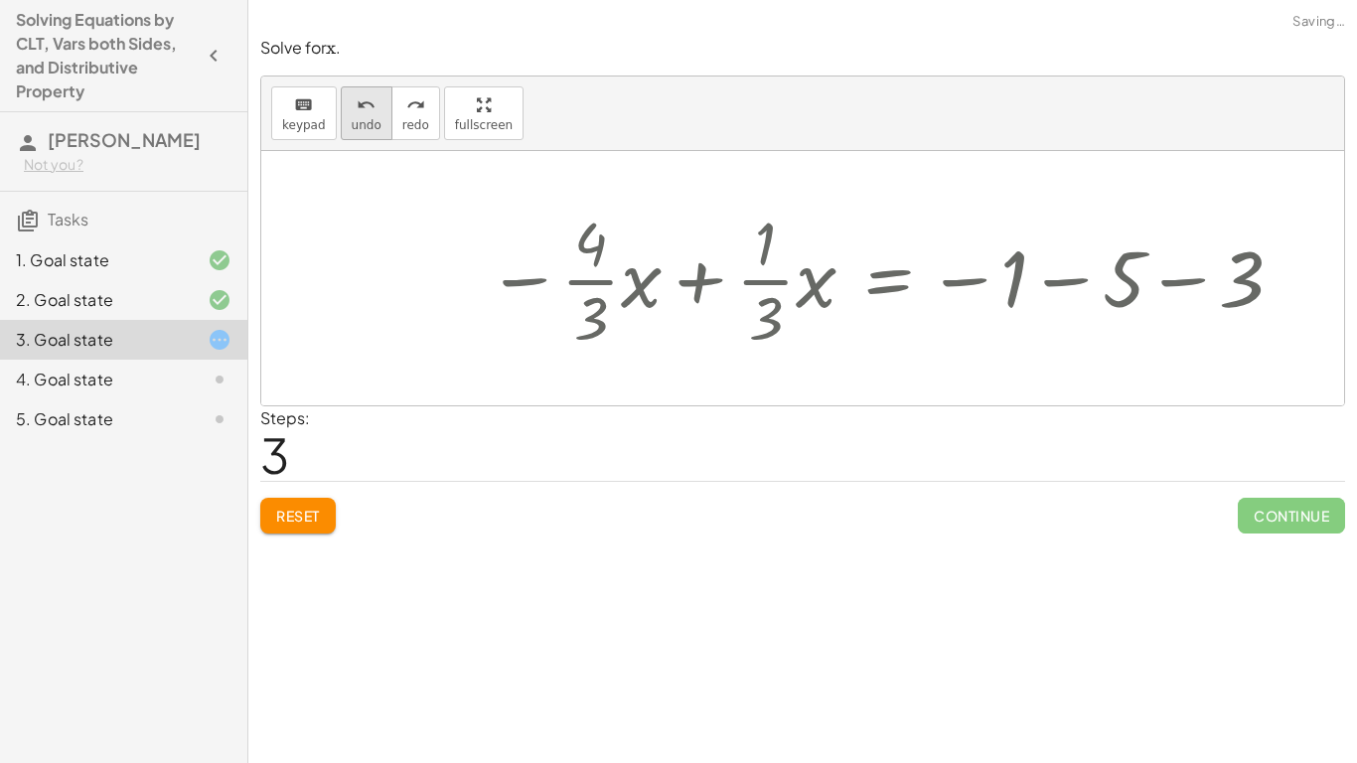
click at [361, 112] on icon "undo" at bounding box center [366, 105] width 19 height 24
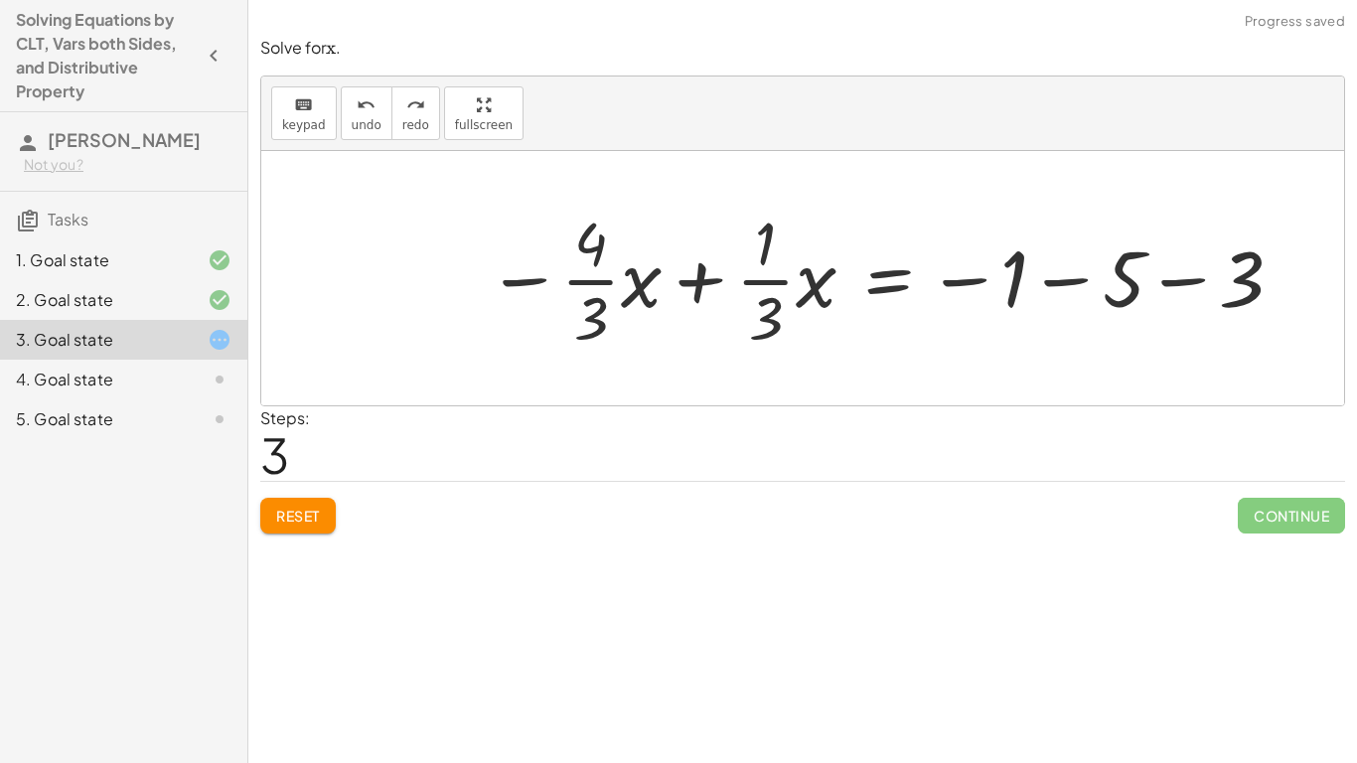
click at [308, 505] on button "Reset" at bounding box center [297, 516] width 75 height 36
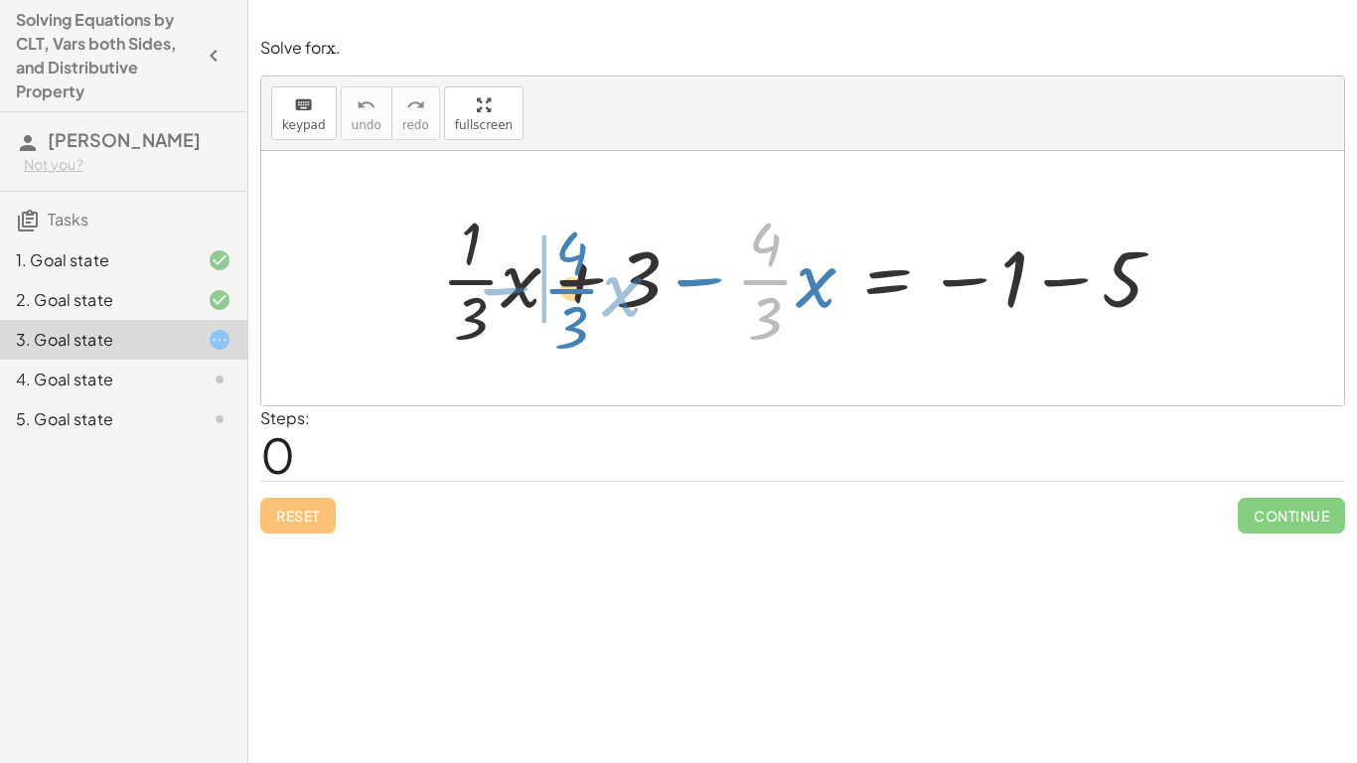
drag, startPoint x: 763, startPoint y: 281, endPoint x: 569, endPoint y: 290, distance: 193.9
click at [569, 290] on div at bounding box center [810, 278] width 758 height 153
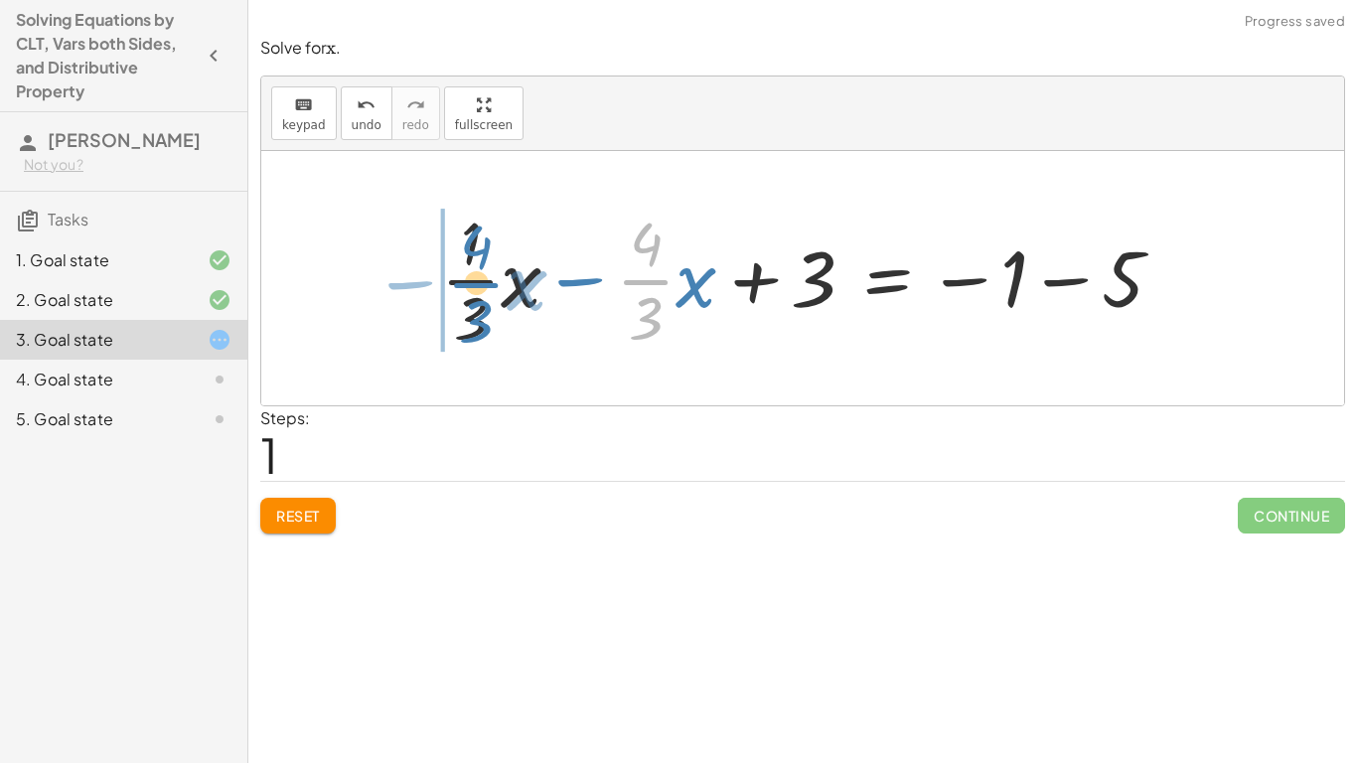
drag, startPoint x: 660, startPoint y: 277, endPoint x: 491, endPoint y: 280, distance: 168.9
click at [491, 280] on div at bounding box center [810, 278] width 758 height 153
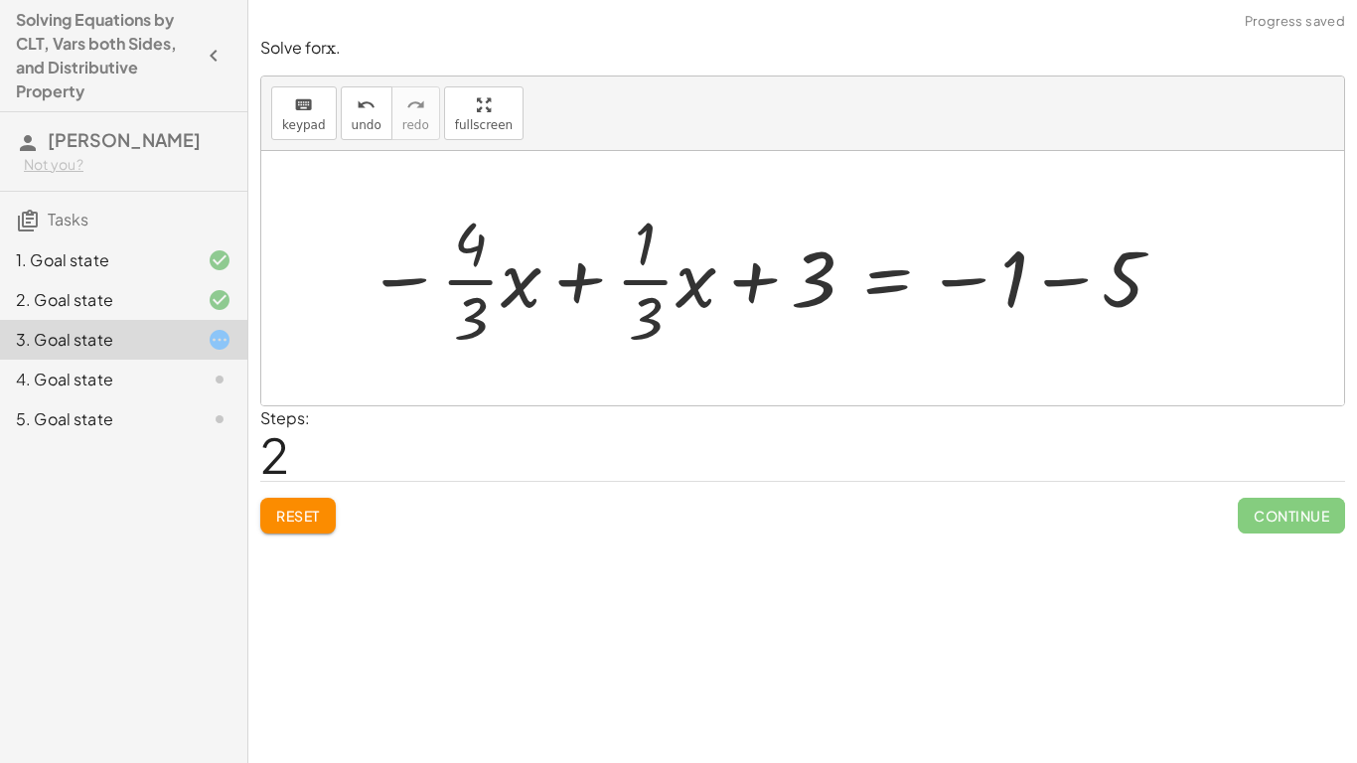
click at [320, 524] on span "Reset" at bounding box center [298, 516] width 44 height 18
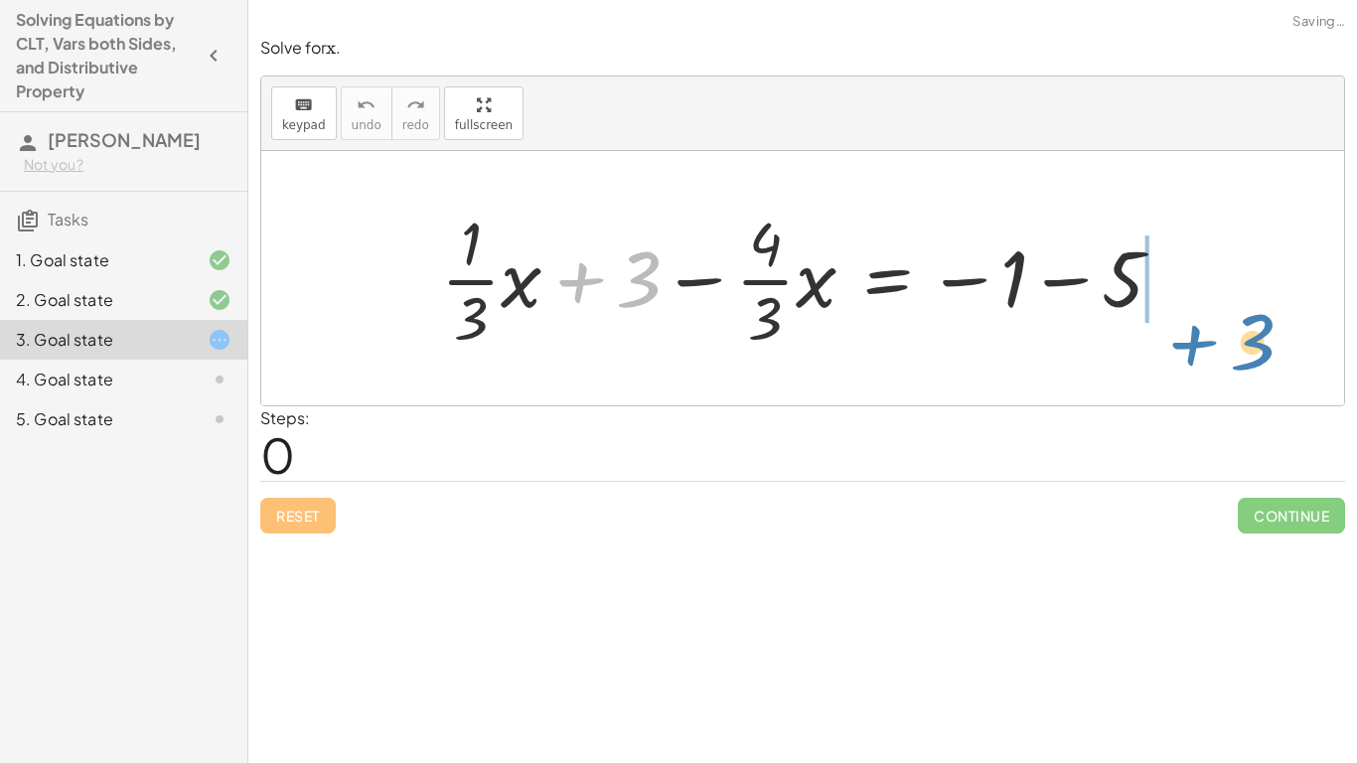
drag, startPoint x: 599, startPoint y: 277, endPoint x: 1199, endPoint y: 331, distance: 602.4
click at [1199, 331] on div "+ 3 + · · 1 · 3 · x + 3 − · · 4 · 3 · x = − 1 − 5" at bounding box center [802, 278] width 1083 height 254
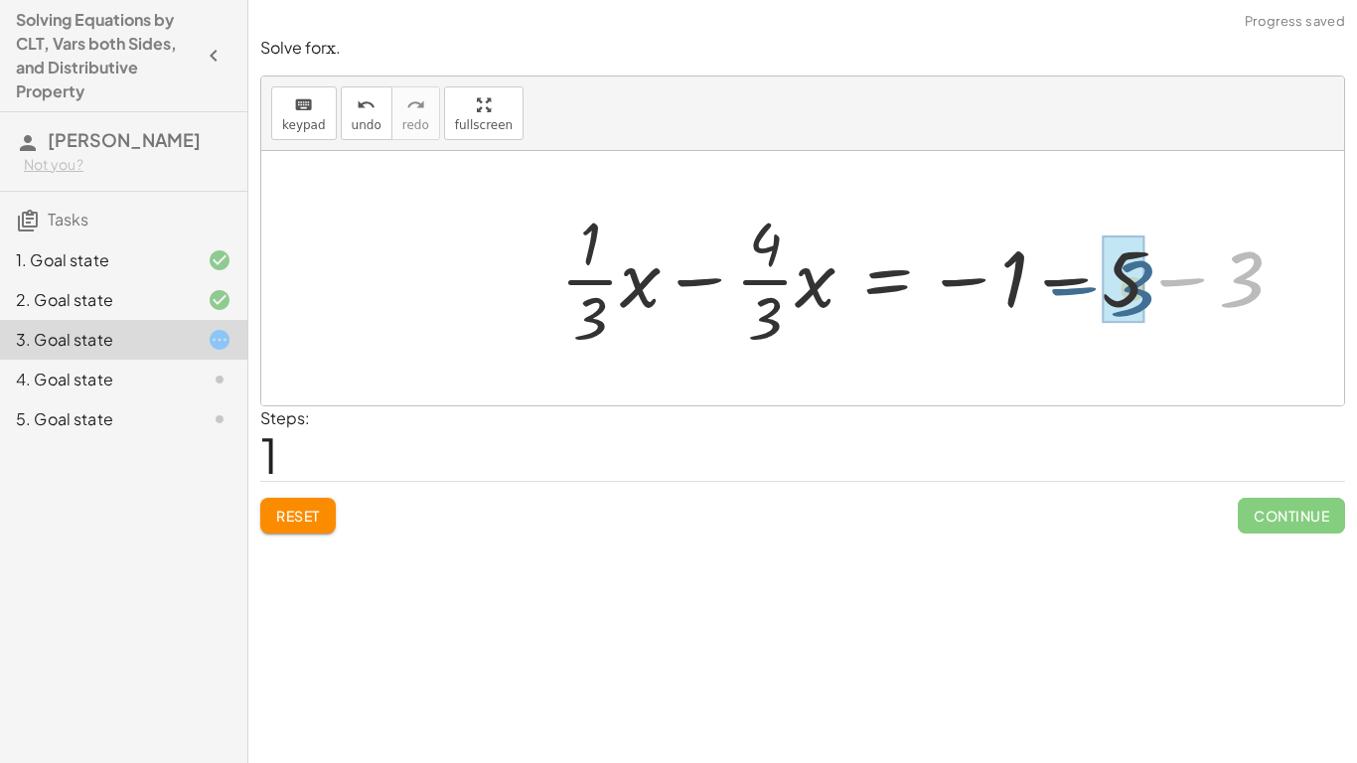
drag, startPoint x: 1222, startPoint y: 278, endPoint x: 1096, endPoint y: 286, distance: 126.4
click at [1096, 286] on div at bounding box center [929, 278] width 758 height 153
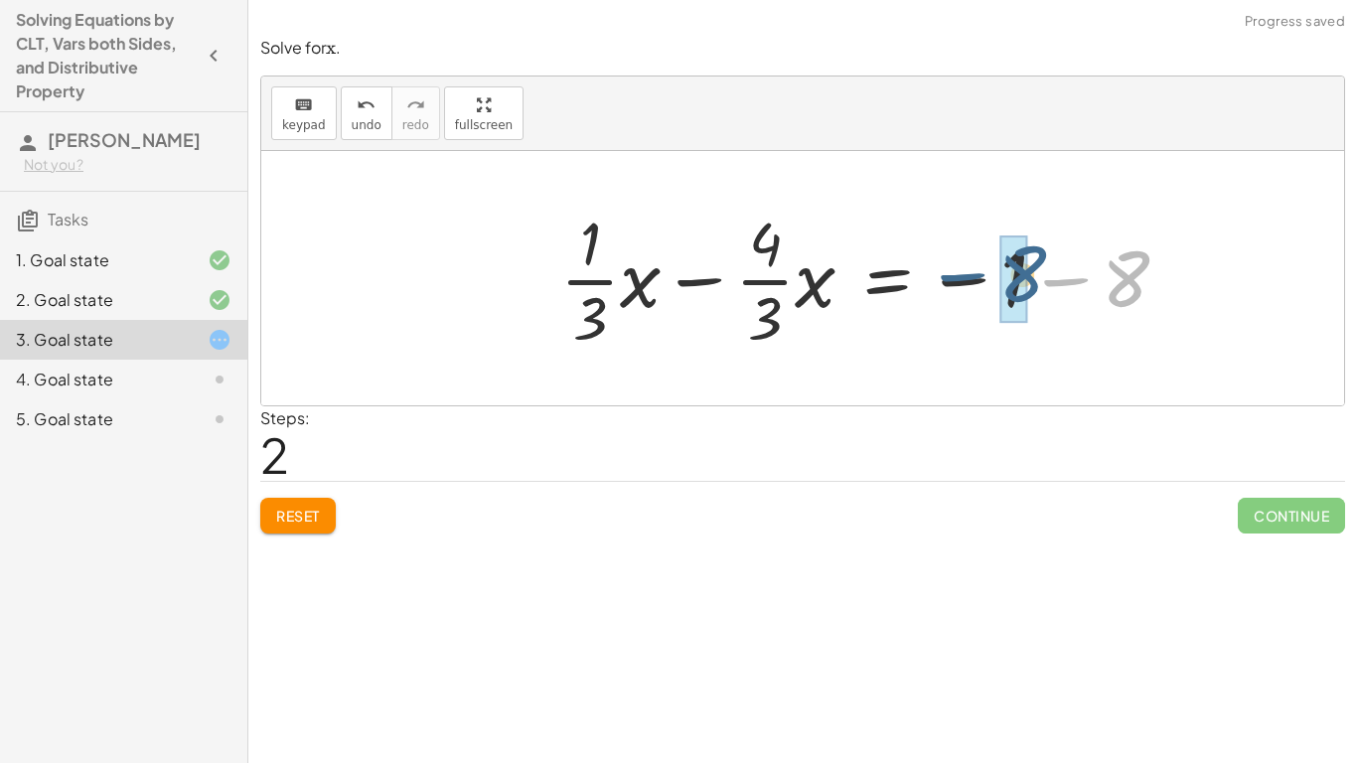
drag, startPoint x: 1131, startPoint y: 279, endPoint x: 1014, endPoint y: 273, distance: 116.4
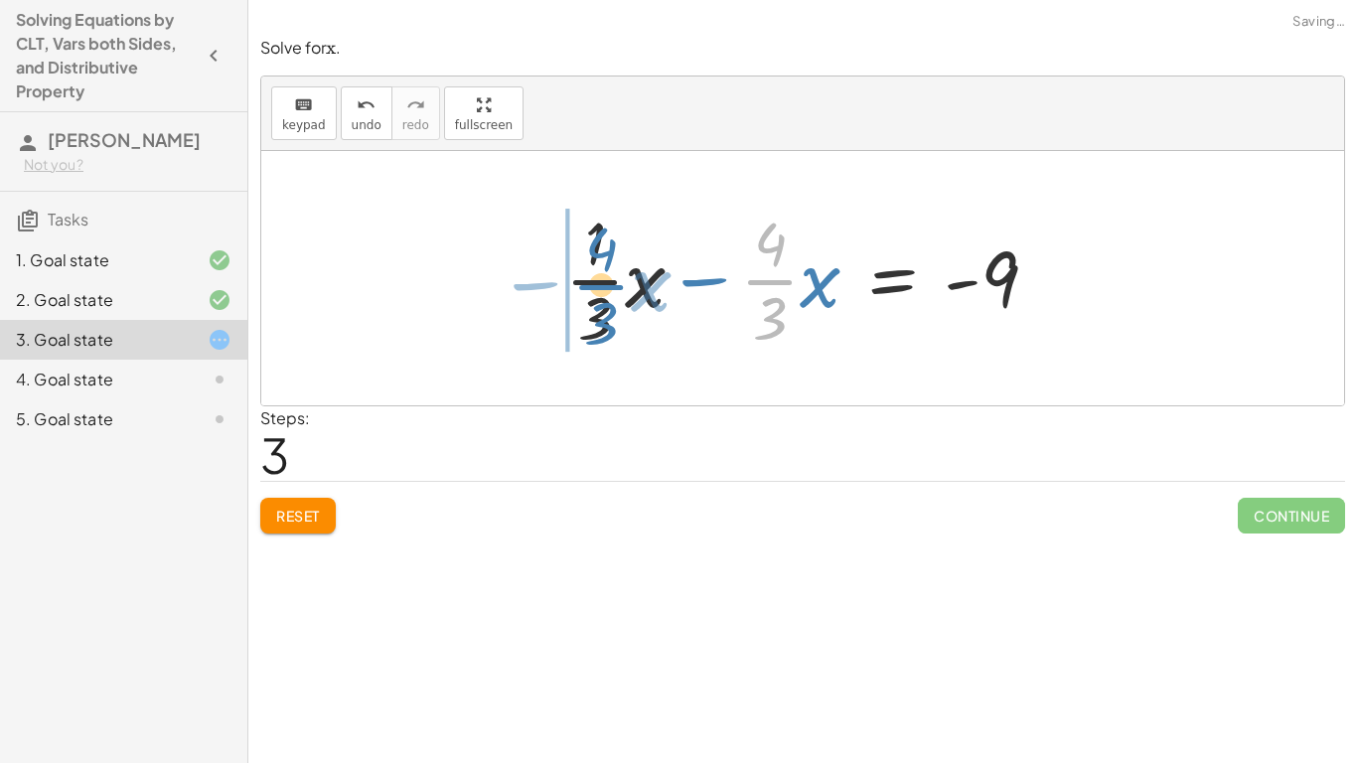
drag, startPoint x: 770, startPoint y: 280, endPoint x: 601, endPoint y: 284, distance: 168.9
click at [601, 284] on div at bounding box center [809, 278] width 509 height 153
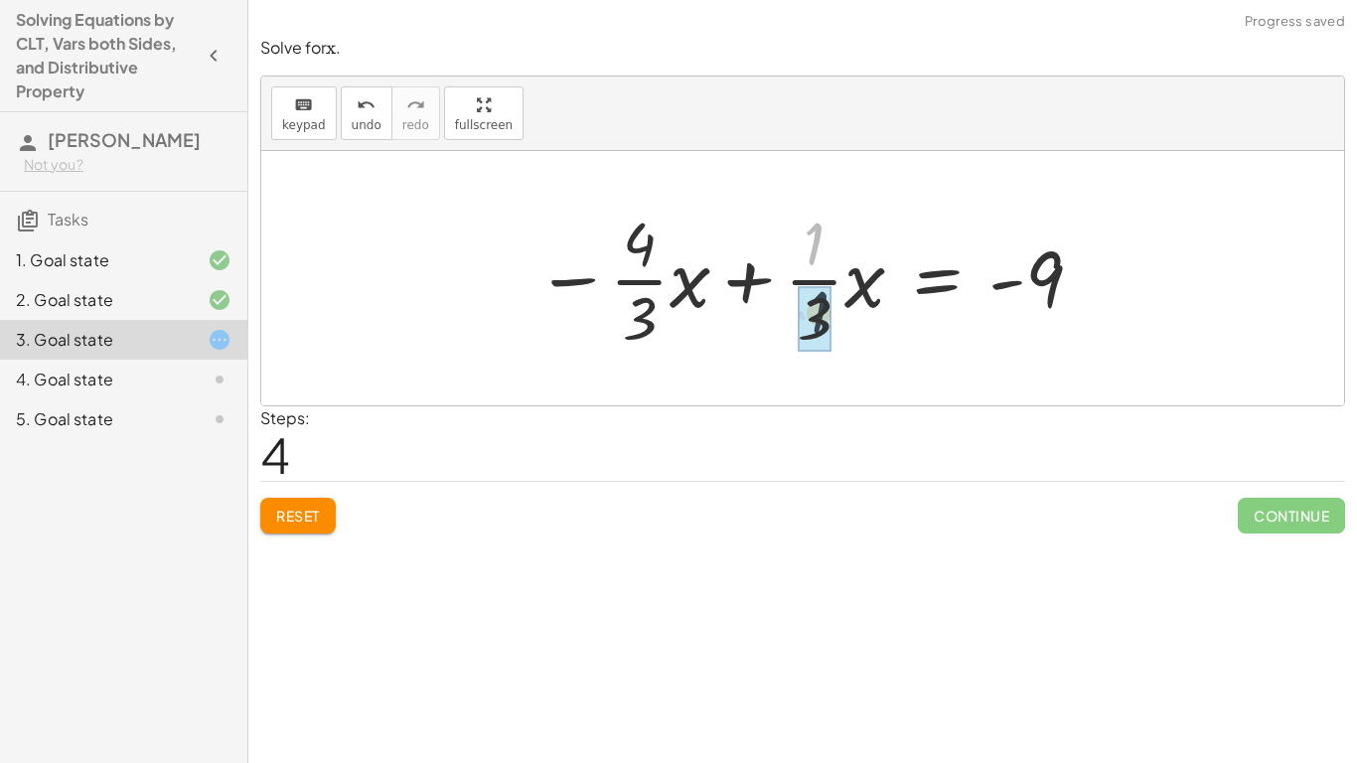
drag, startPoint x: 814, startPoint y: 240, endPoint x: 819, endPoint y: 317, distance: 76.7
drag, startPoint x: 646, startPoint y: 307, endPoint x: 644, endPoint y: 226, distance: 81.5
click at [644, 226] on div at bounding box center [810, 278] width 569 height 153
drag, startPoint x: 639, startPoint y: 237, endPoint x: 632, endPoint y: 316, distance: 78.8
click at [632, 316] on div at bounding box center [810, 278] width 569 height 153
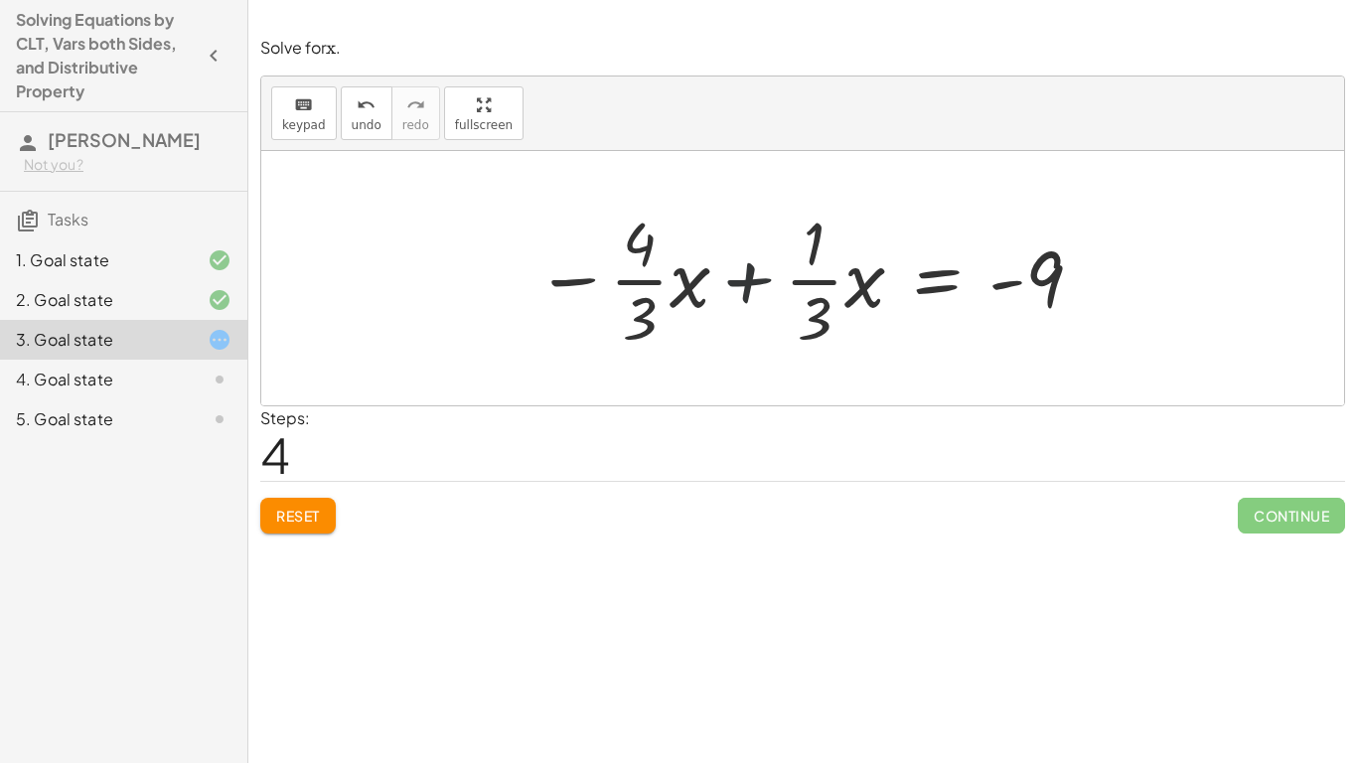
click at [749, 285] on div at bounding box center [810, 278] width 569 height 153
click at [747, 286] on div at bounding box center [810, 278] width 569 height 153
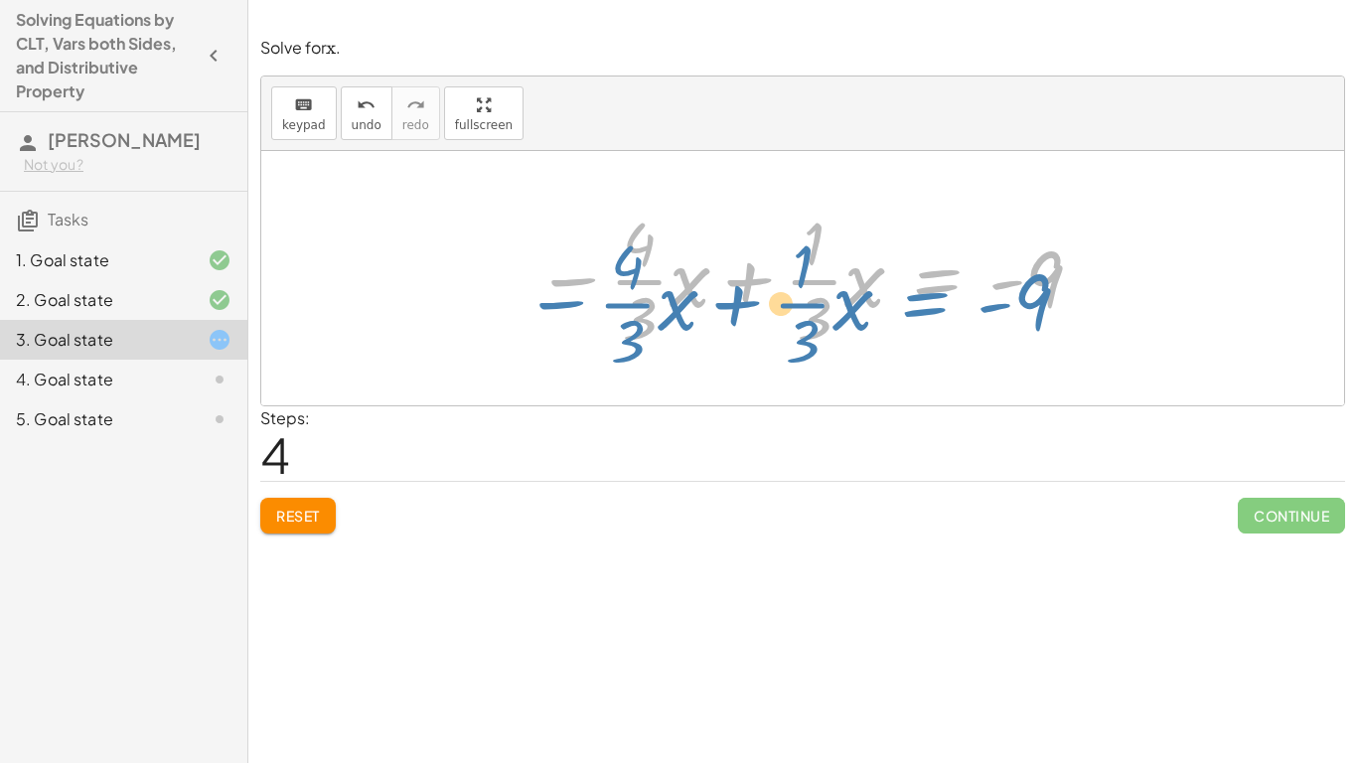
drag, startPoint x: 942, startPoint y: 277, endPoint x: 933, endPoint y: 295, distance: 20.0
click at [933, 295] on div at bounding box center [810, 278] width 569 height 153
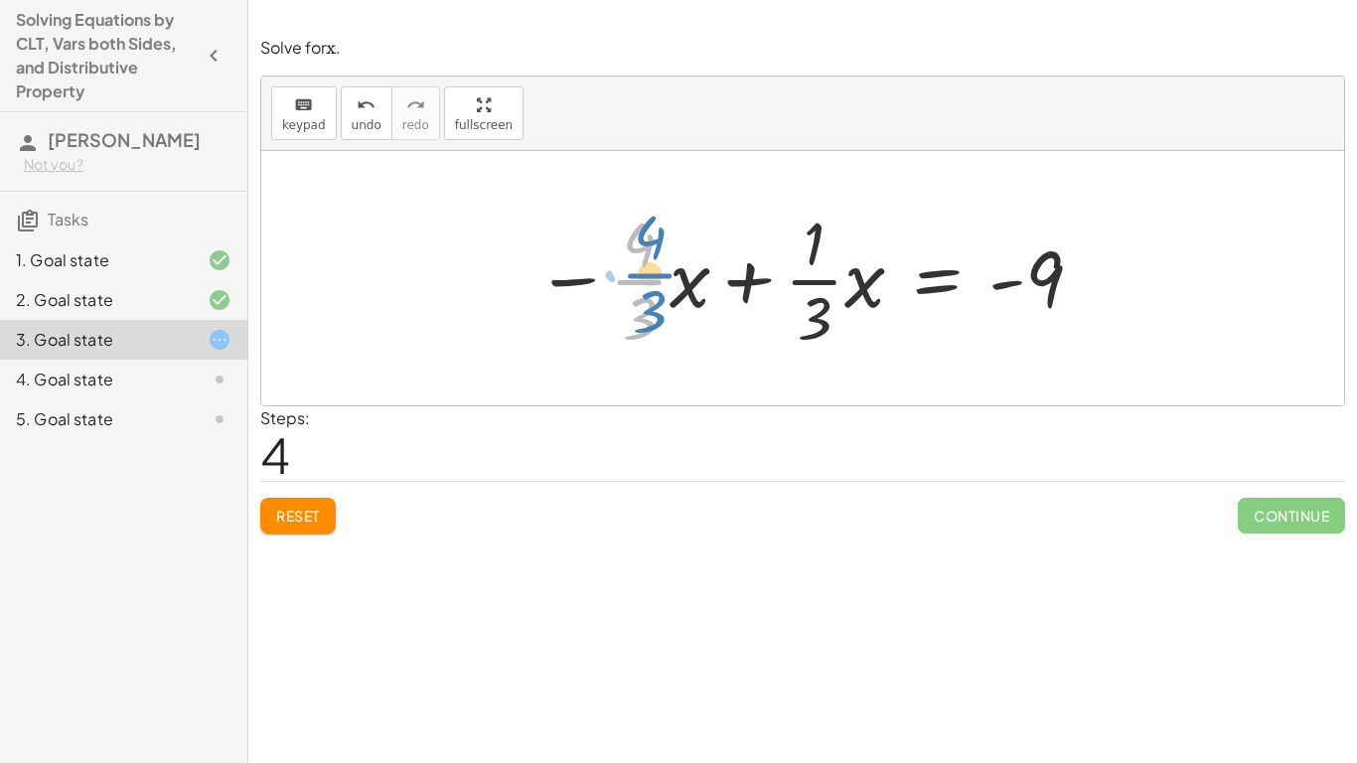
drag, startPoint x: 617, startPoint y: 278, endPoint x: 625, endPoint y: 267, distance: 13.5
click at [625, 267] on div at bounding box center [810, 278] width 569 height 153
click at [645, 289] on div at bounding box center [810, 278] width 569 height 153
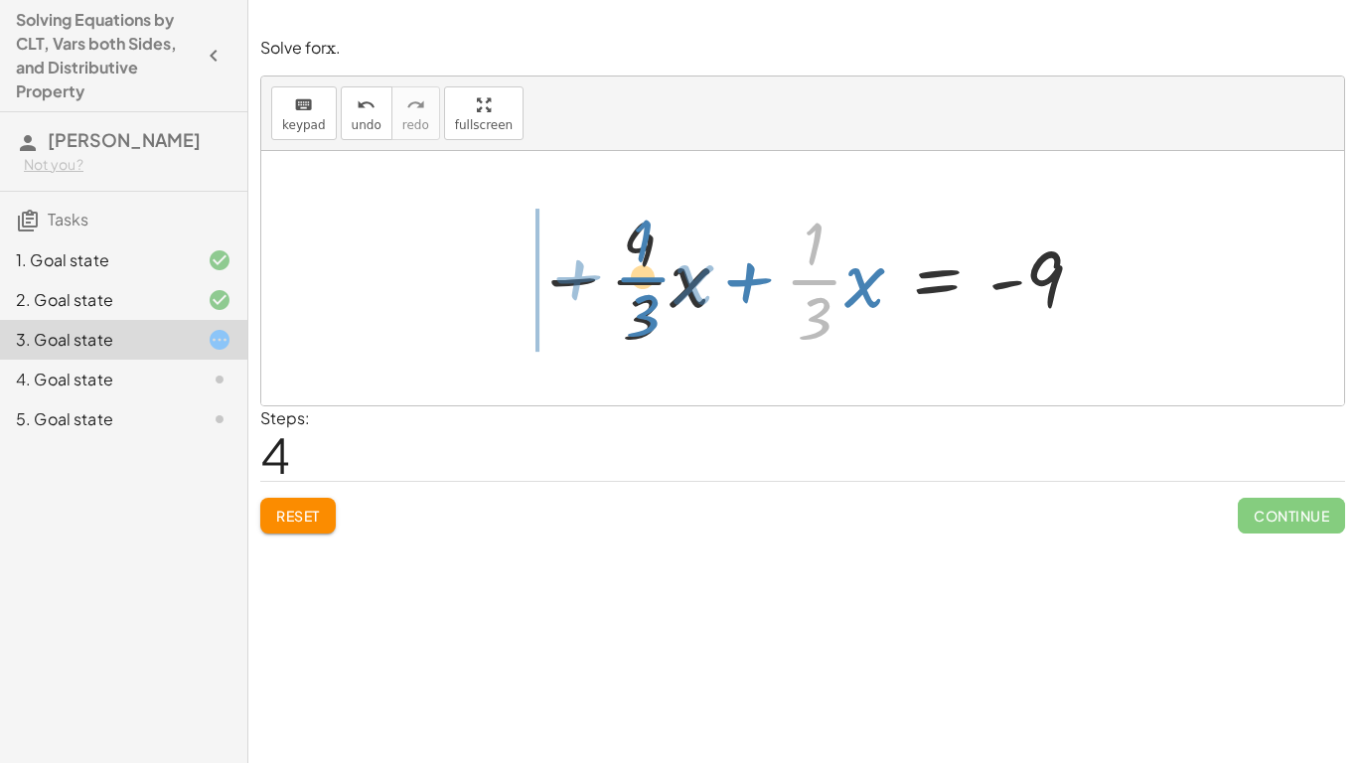
drag, startPoint x: 815, startPoint y: 284, endPoint x: 642, endPoint y: 280, distance: 172.9
click at [642, 280] on div at bounding box center [810, 278] width 569 height 153
